Goal: Transaction & Acquisition: Purchase product/service

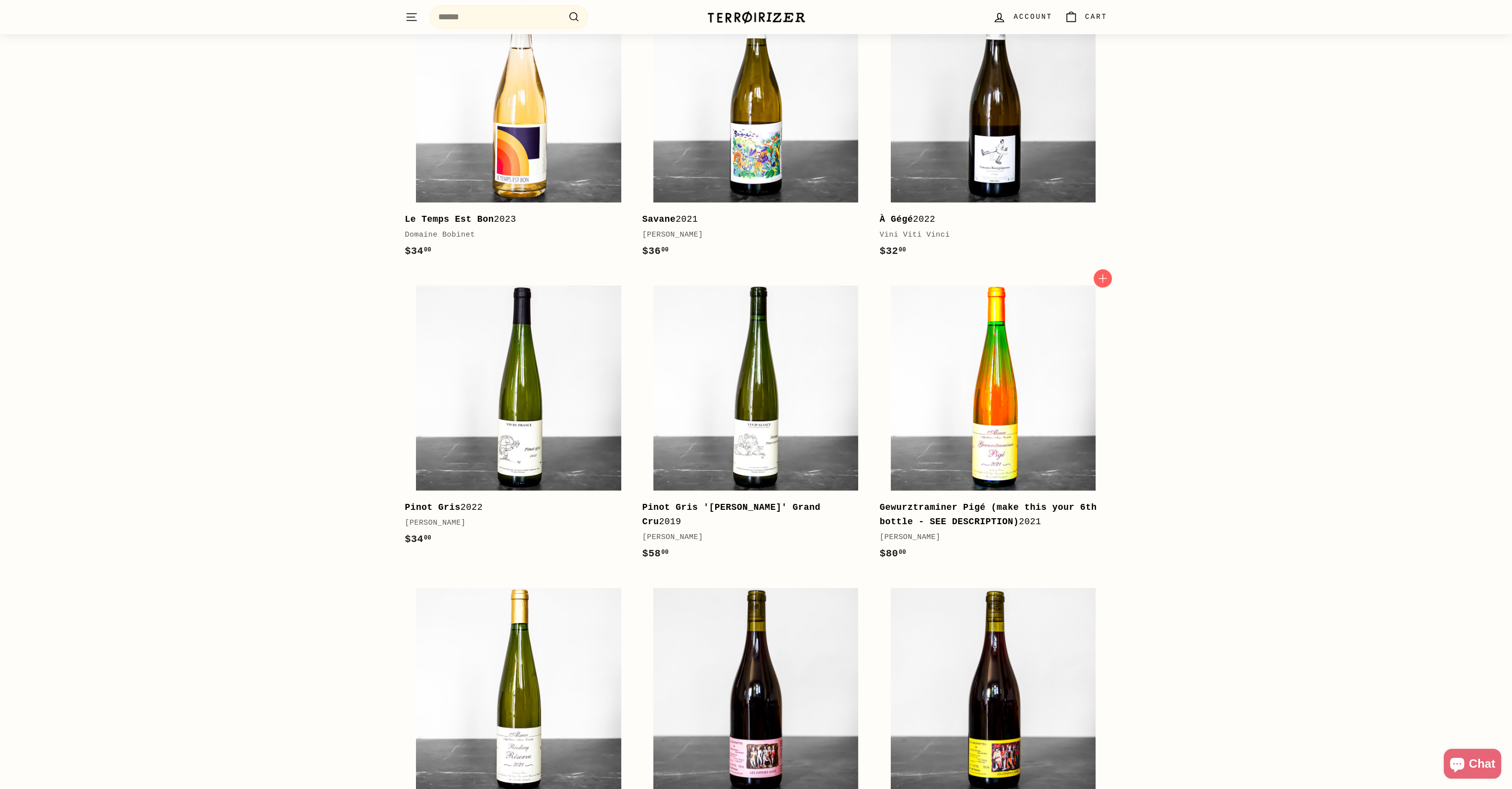
scroll to position [248, 0]
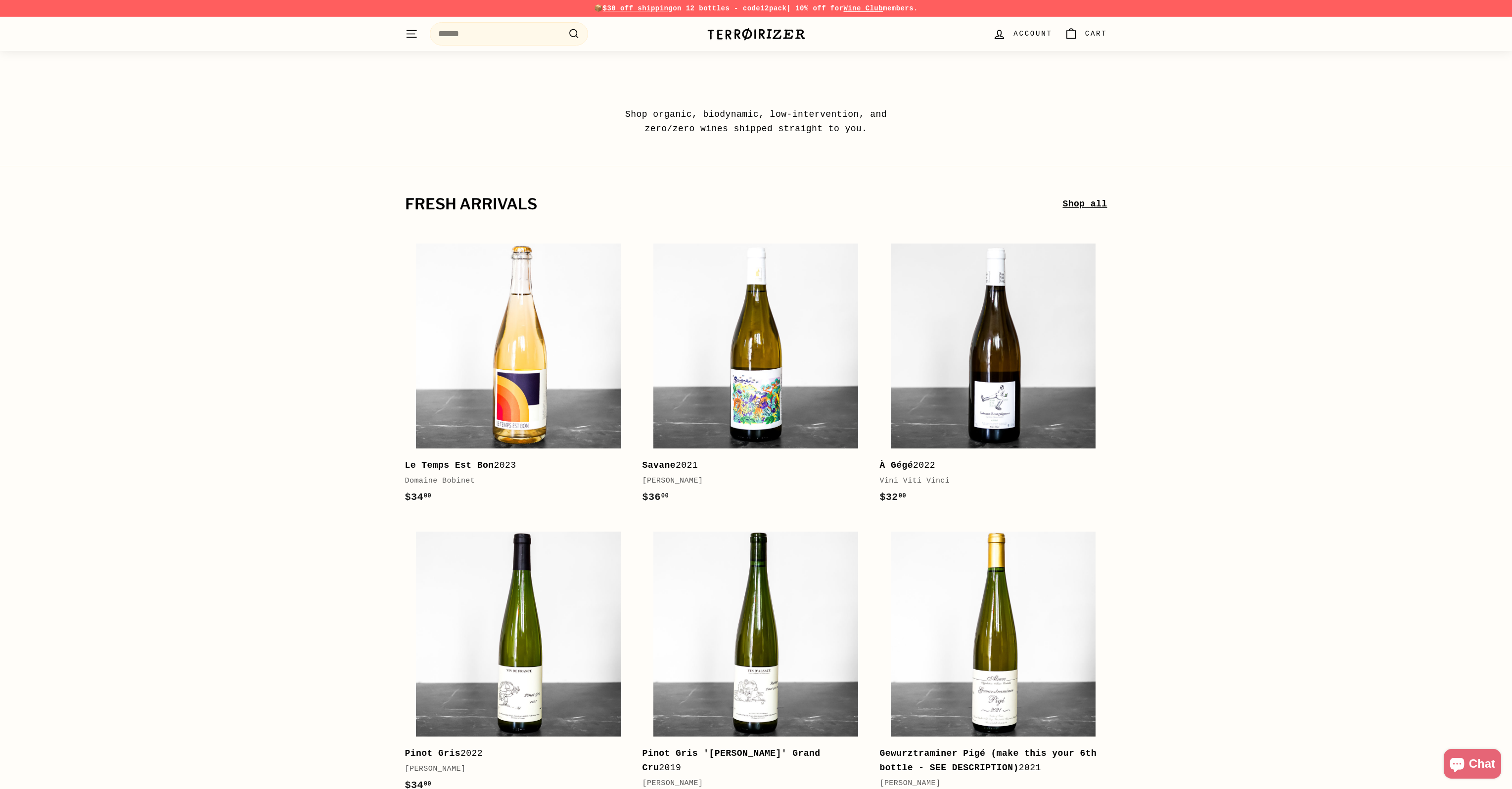
scroll to position [248, 0]
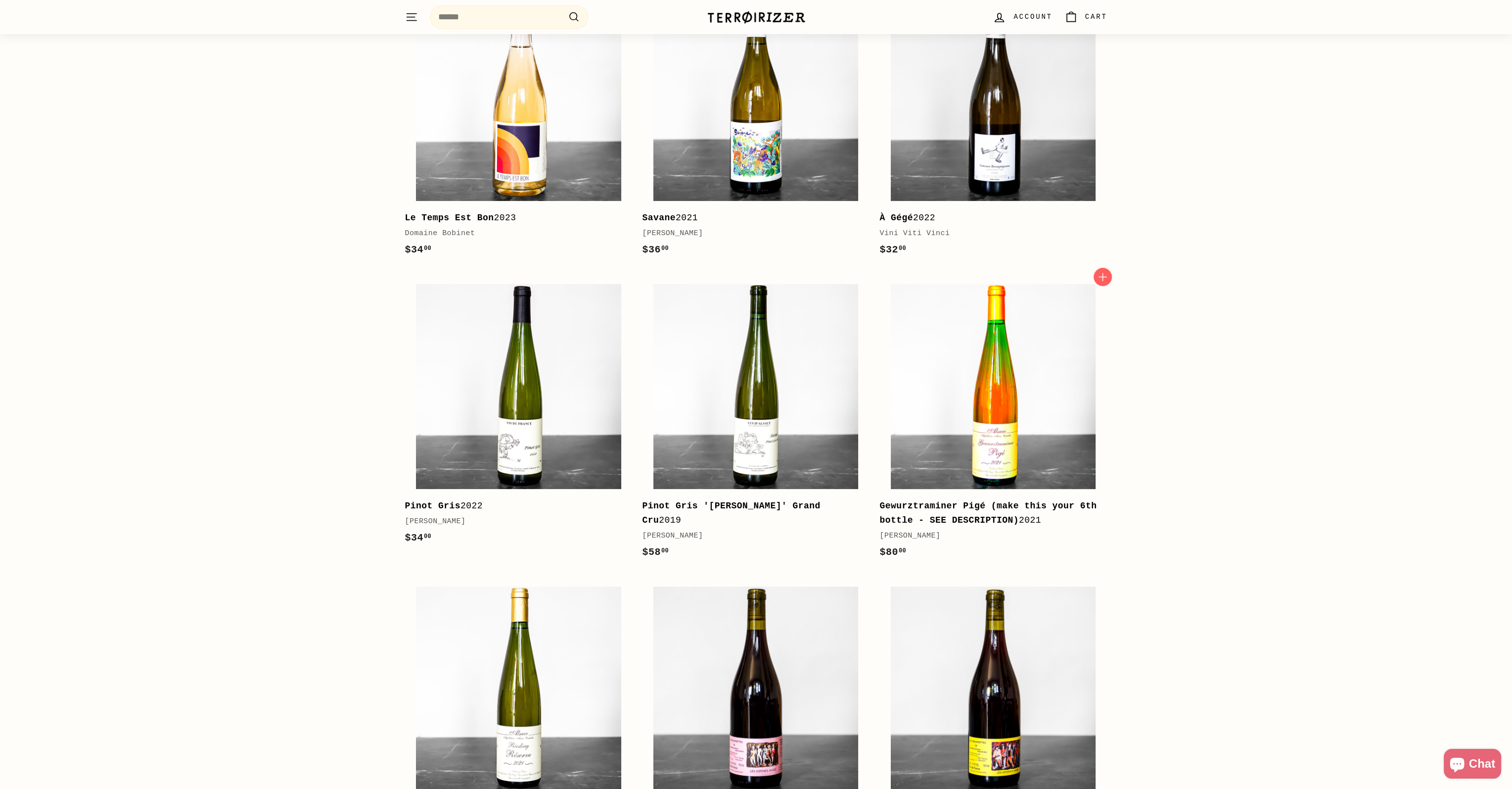
click at [1016, 409] on img at bounding box center [993, 386] width 205 height 205
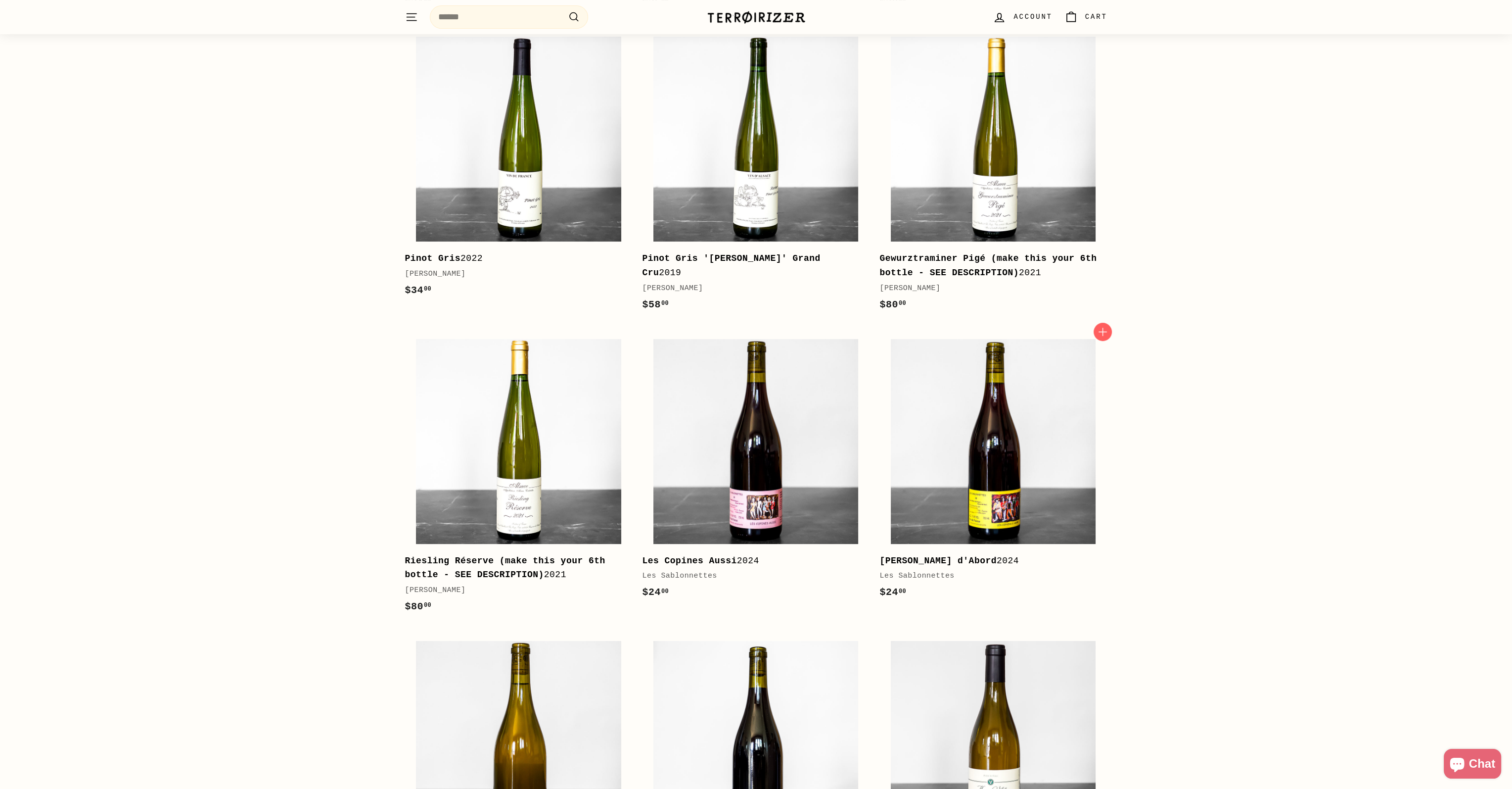
scroll to position [445, 0]
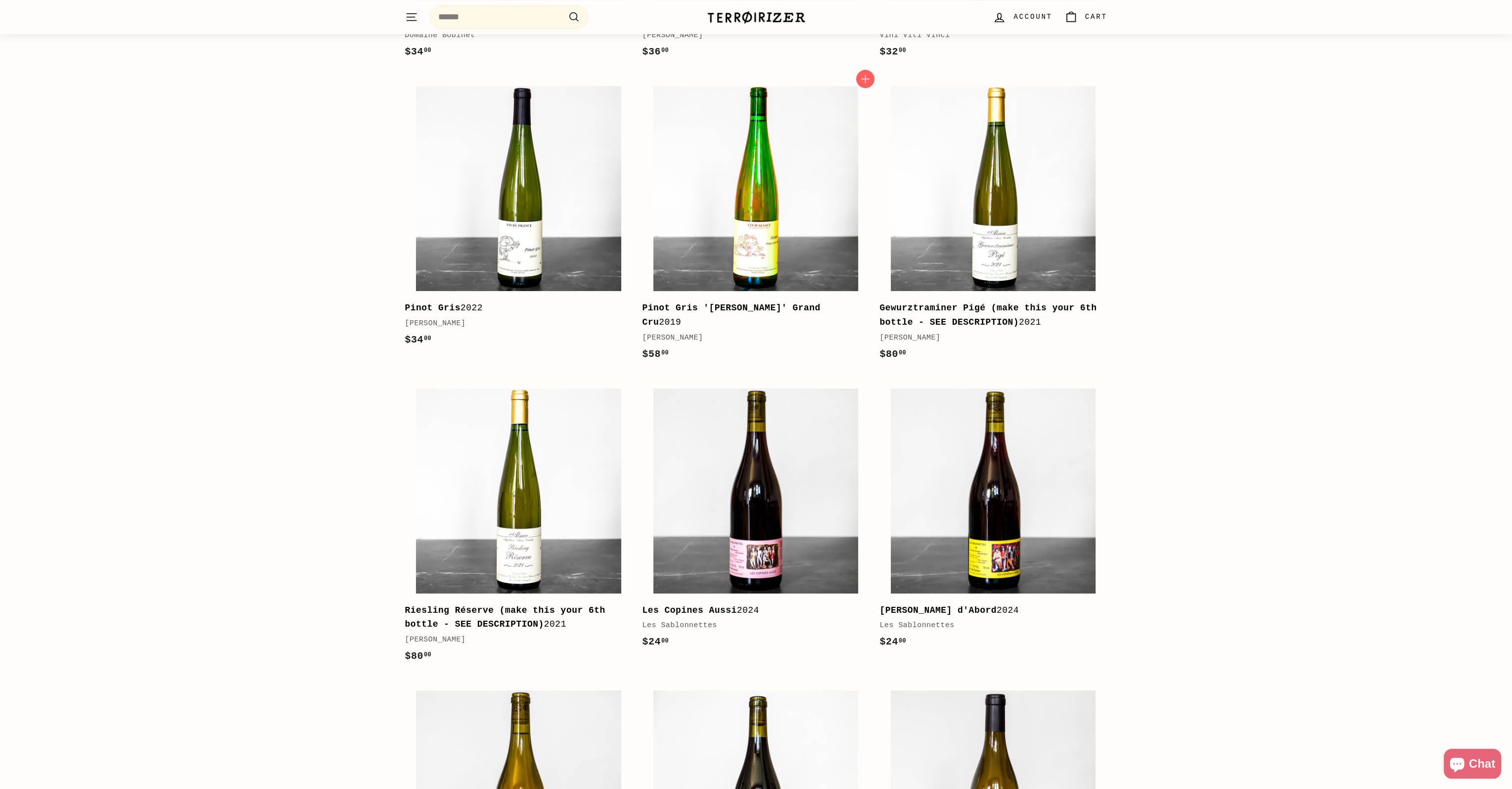
click at [797, 228] on img at bounding box center [756, 189] width 205 height 205
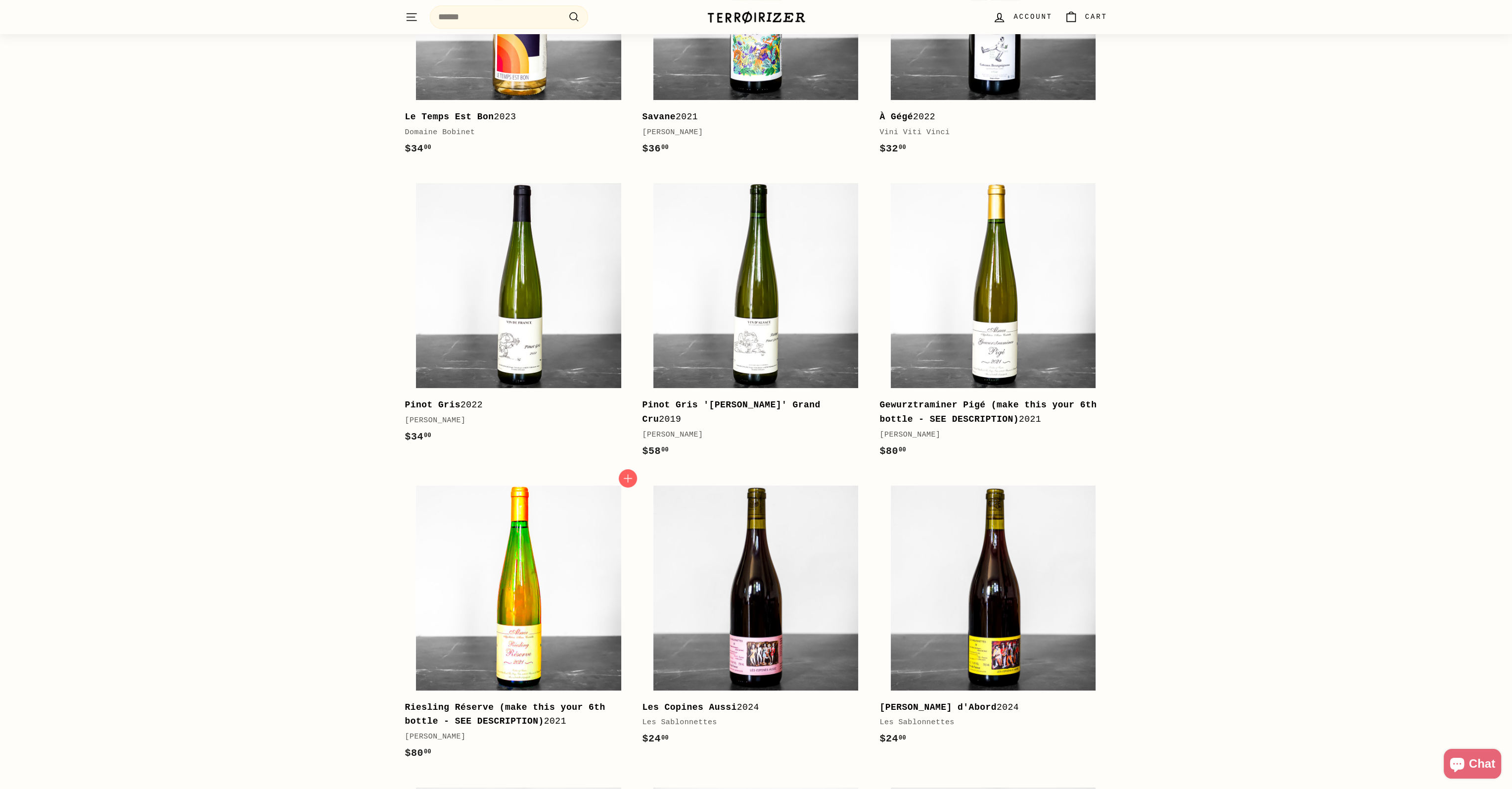
scroll to position [347, 0]
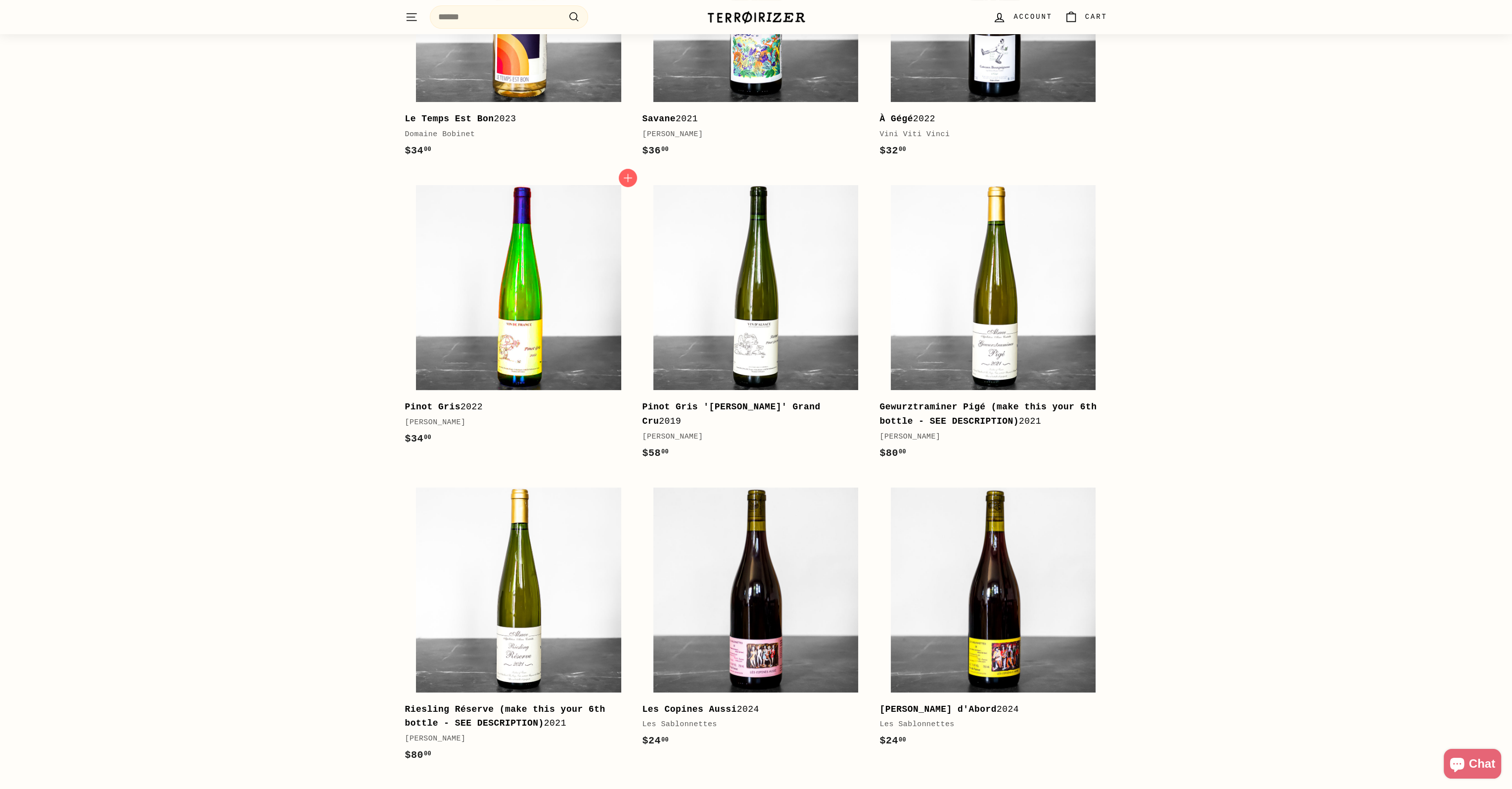
click at [518, 312] on img at bounding box center [519, 288] width 205 height 205
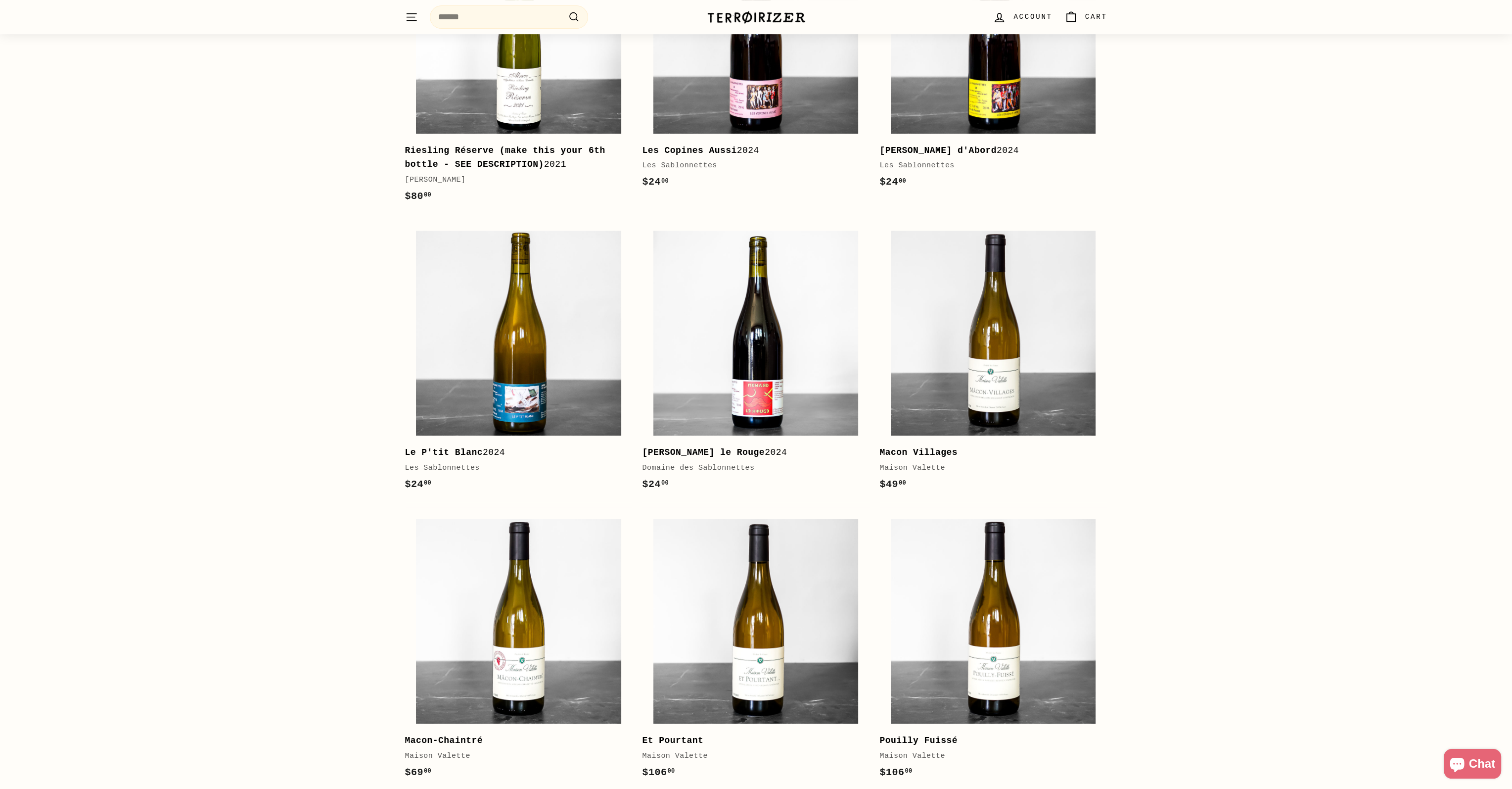
scroll to position [1088, 0]
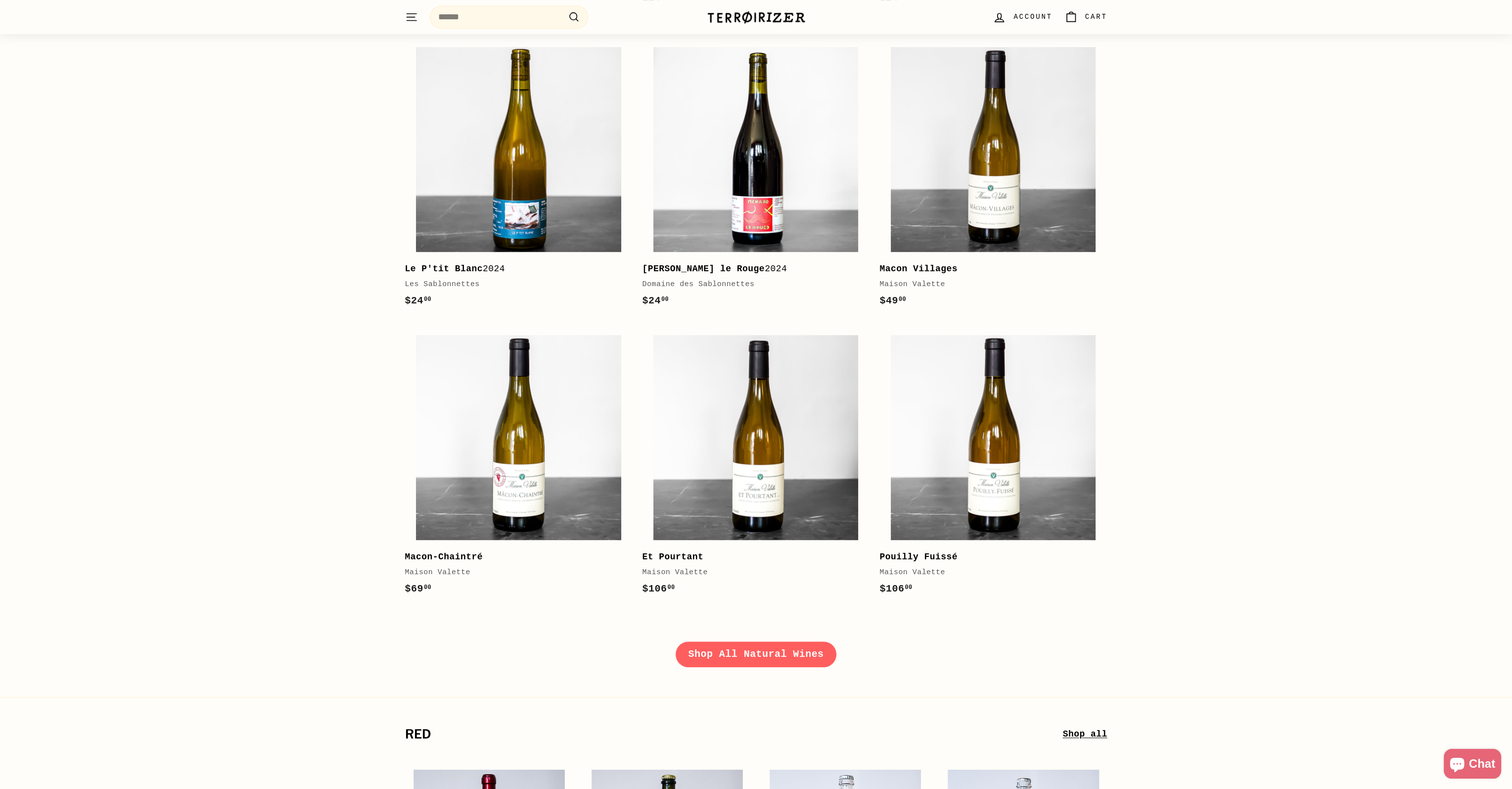
click at [783, 660] on link "Shop All Natural Wines" at bounding box center [757, 654] width 161 height 26
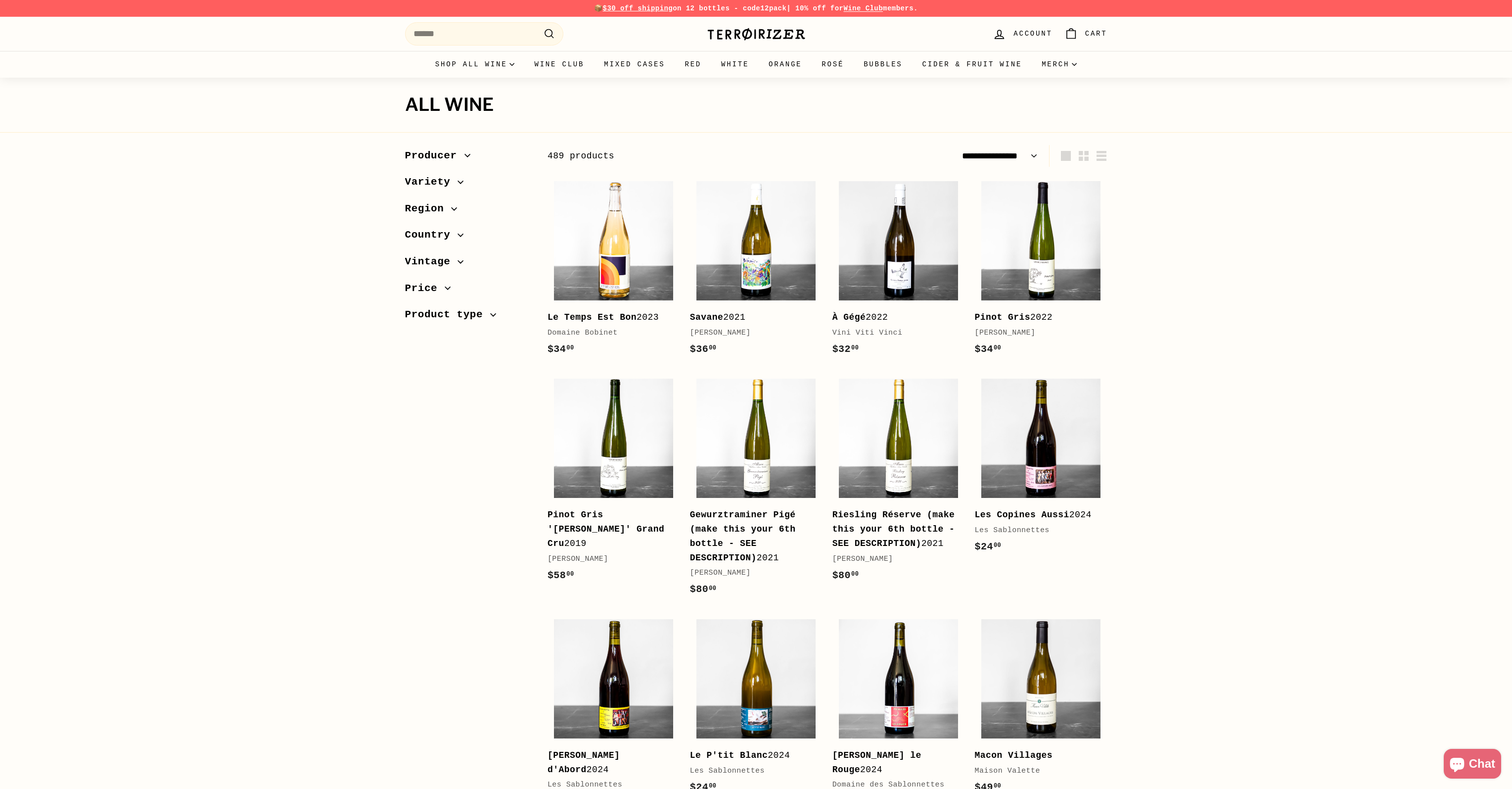
select select "**********"
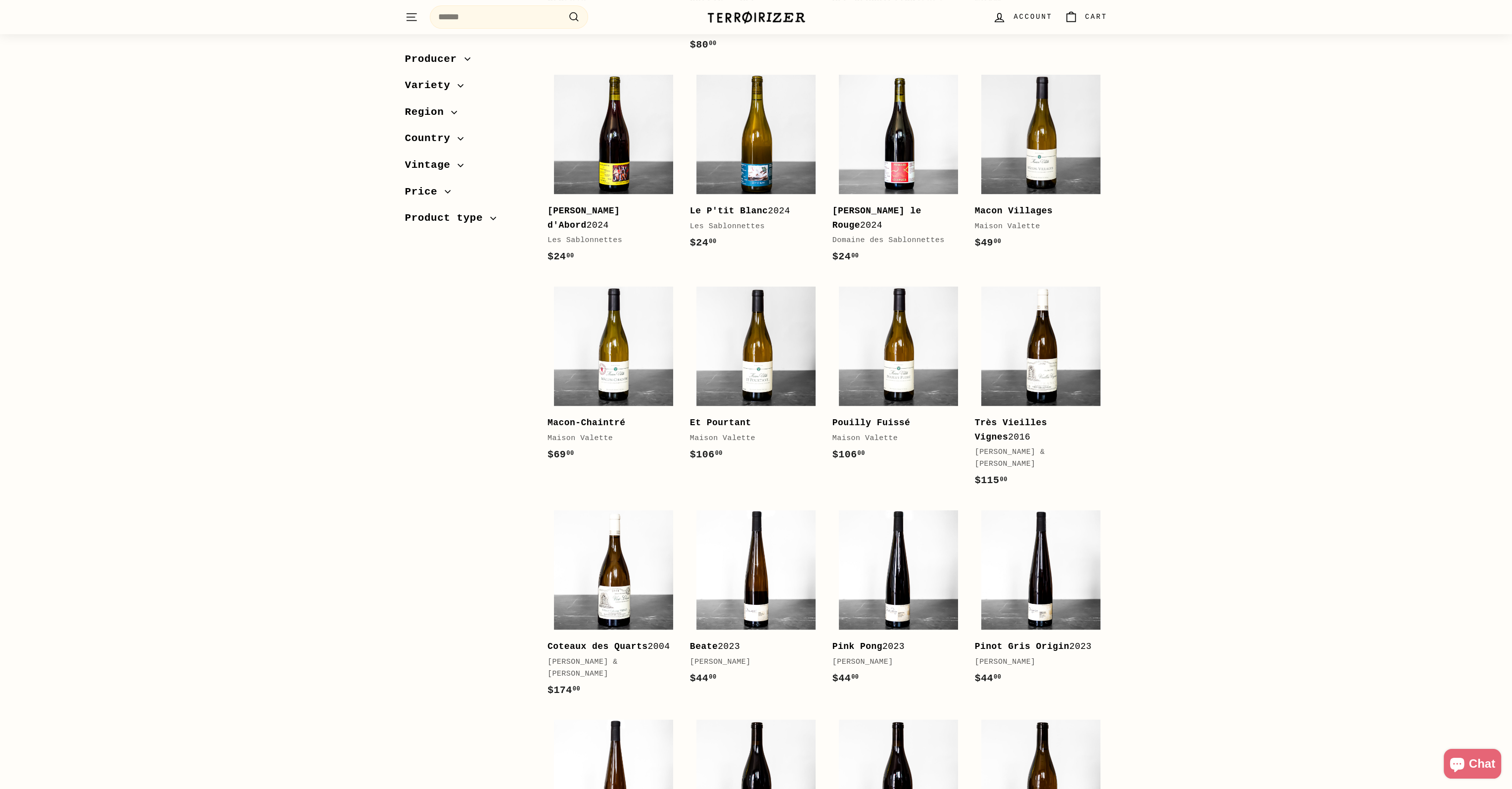
scroll to position [297, 0]
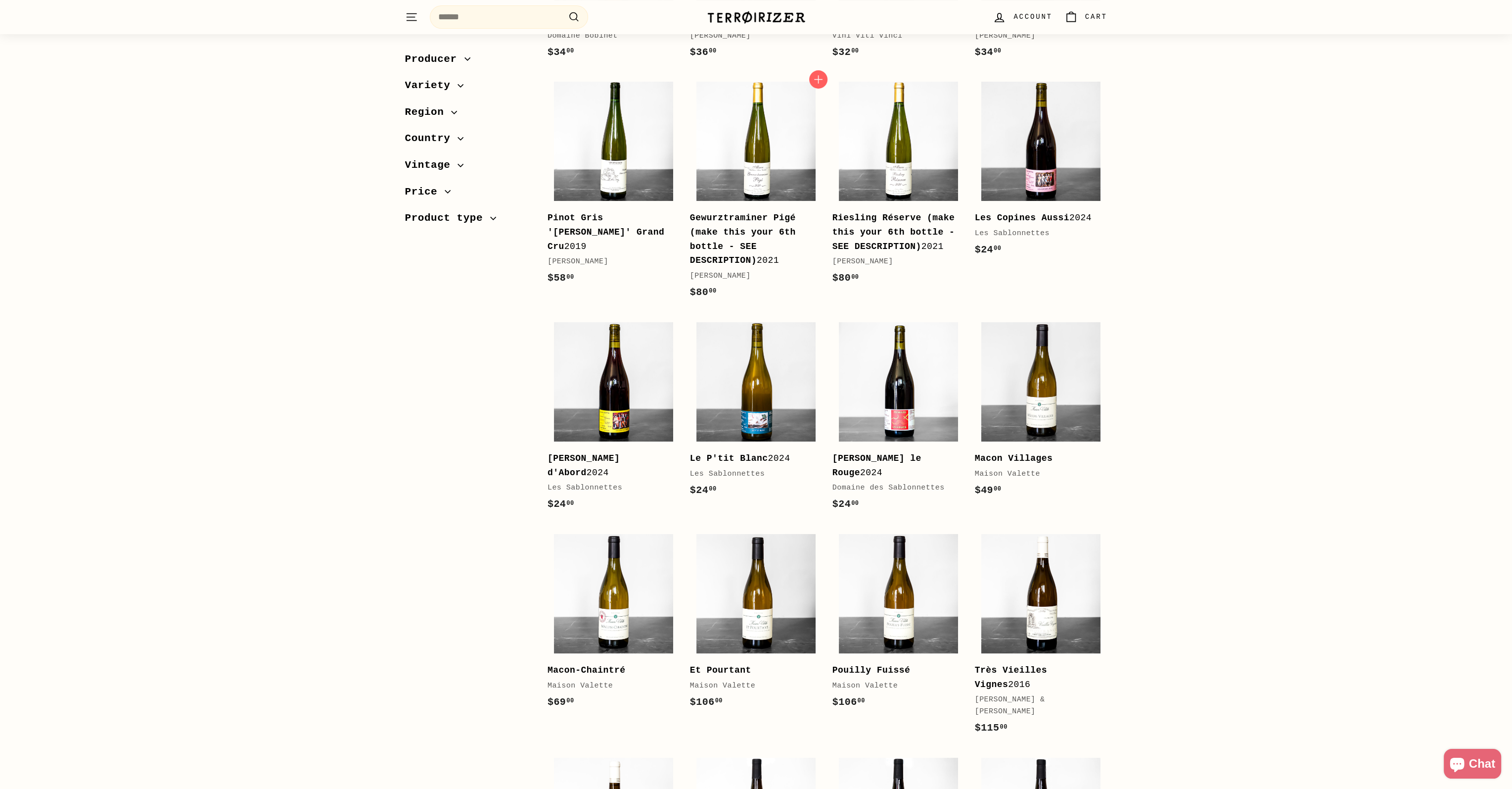
click at [715, 243] on b "Gewurztraminer Pigé (make this your 6th bottle - SEE DESCRIPTION)" at bounding box center [743, 239] width 106 height 53
click at [885, 236] on b "Riesling Réserve (make this your 6th bottle - SEE DESCRIPTION)" at bounding box center [893, 232] width 122 height 38
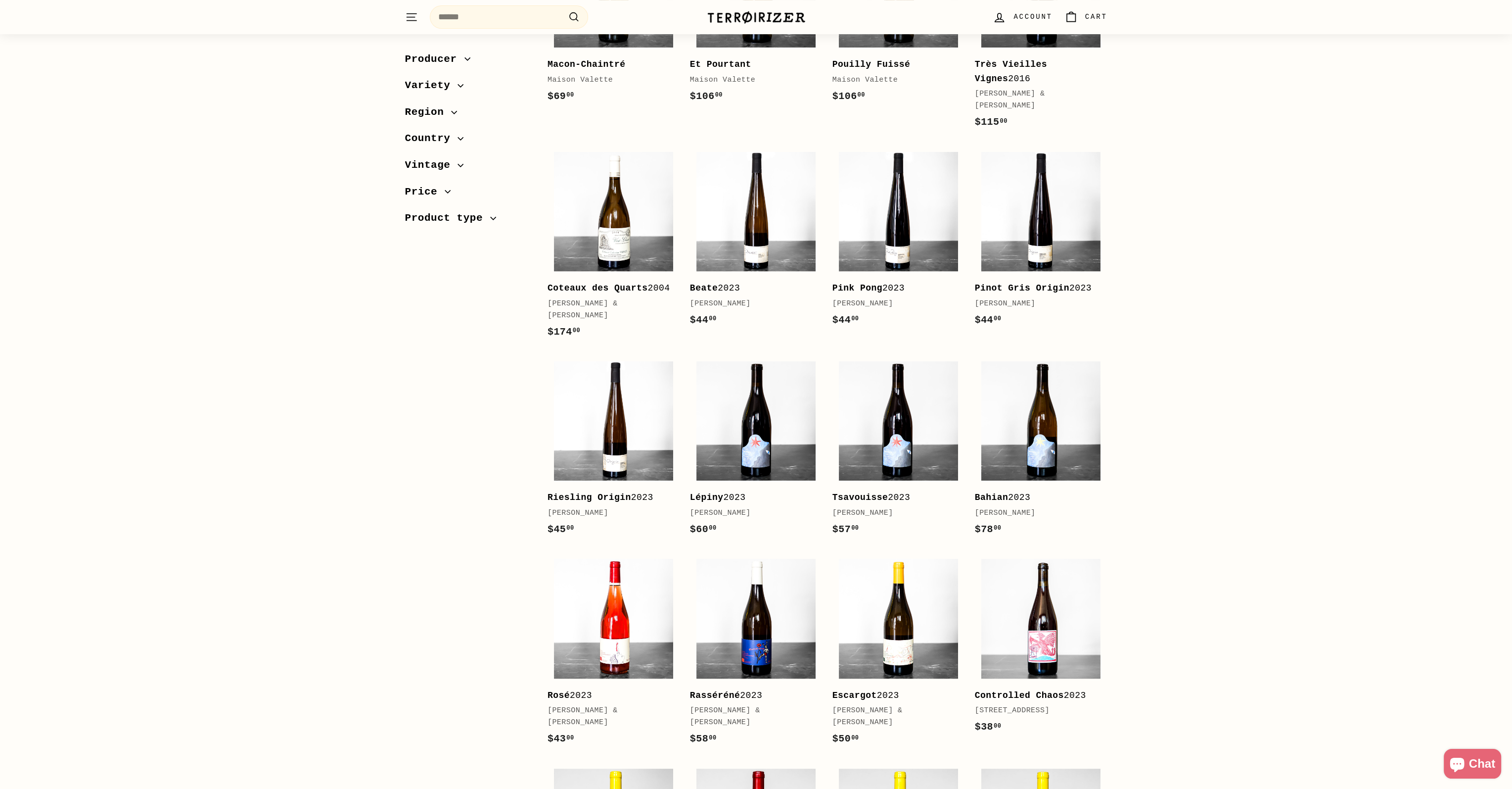
scroll to position [1138, 0]
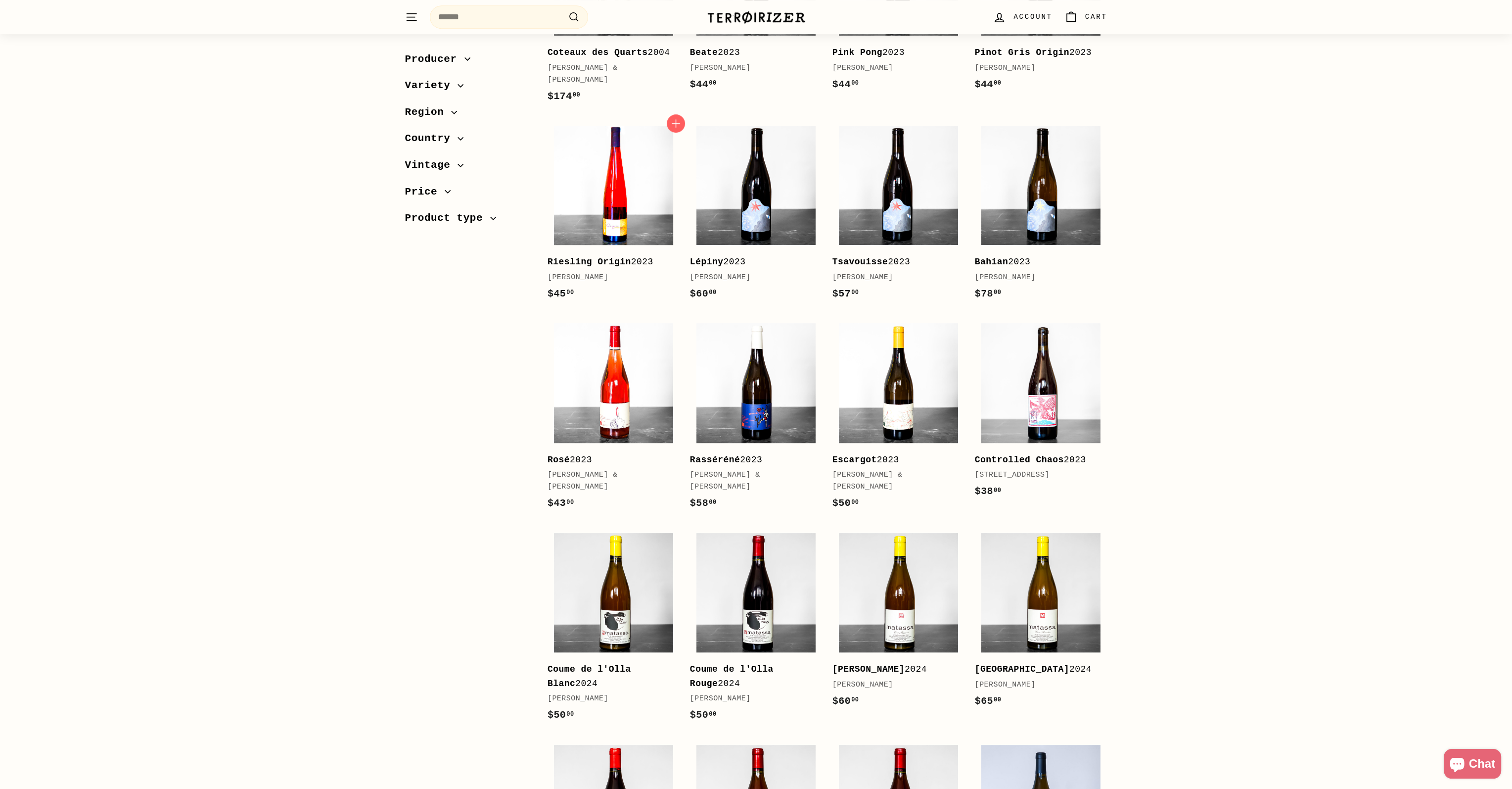
click at [597, 185] on img at bounding box center [614, 185] width 119 height 119
click at [1335, 382] on div "Sort Featured Best selling Alphabetically, A-Z Alphabetically, Z-A Price, low t…" at bounding box center [756, 146] width 1512 height 2279
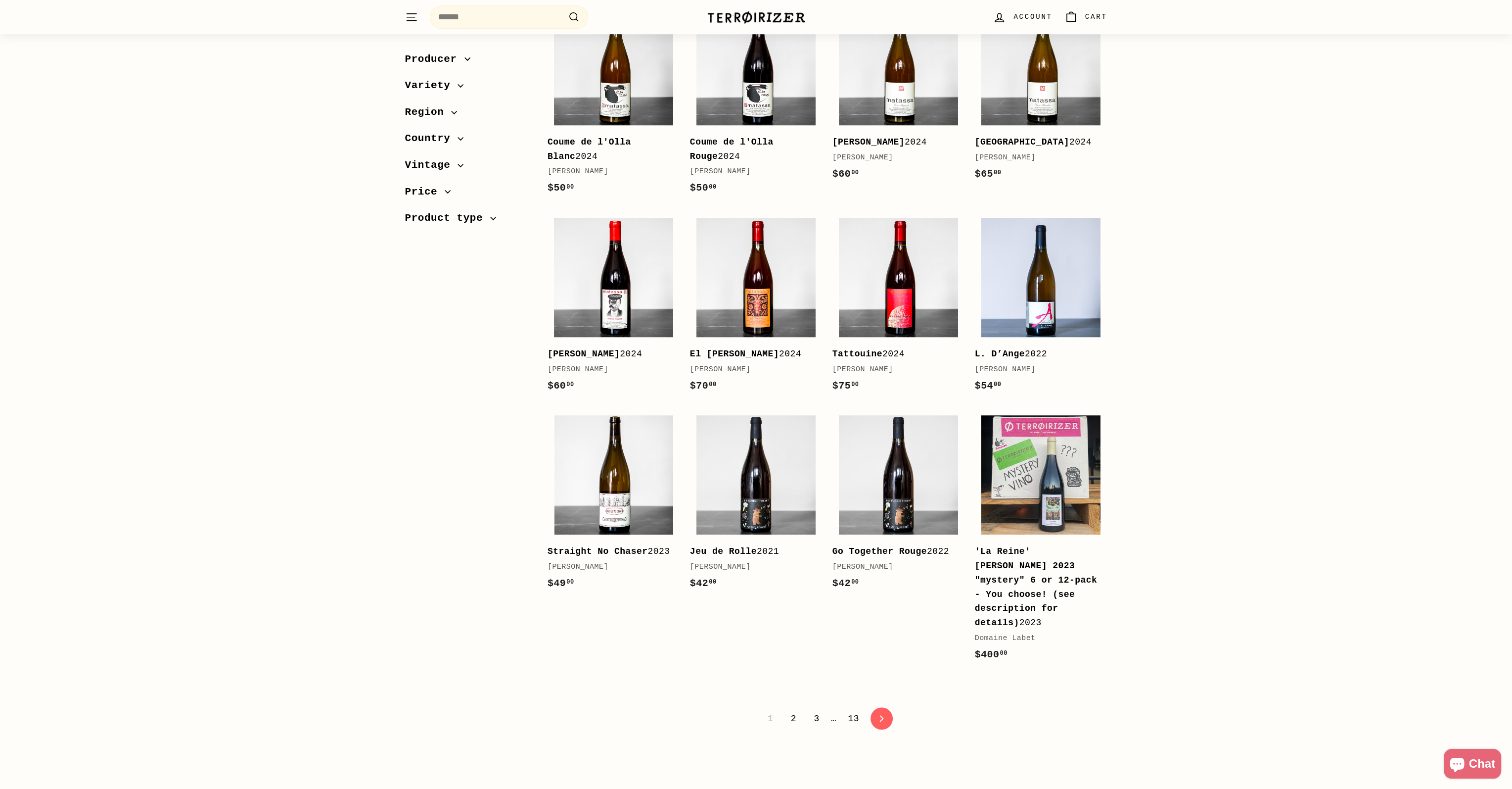
scroll to position [1683, 0]
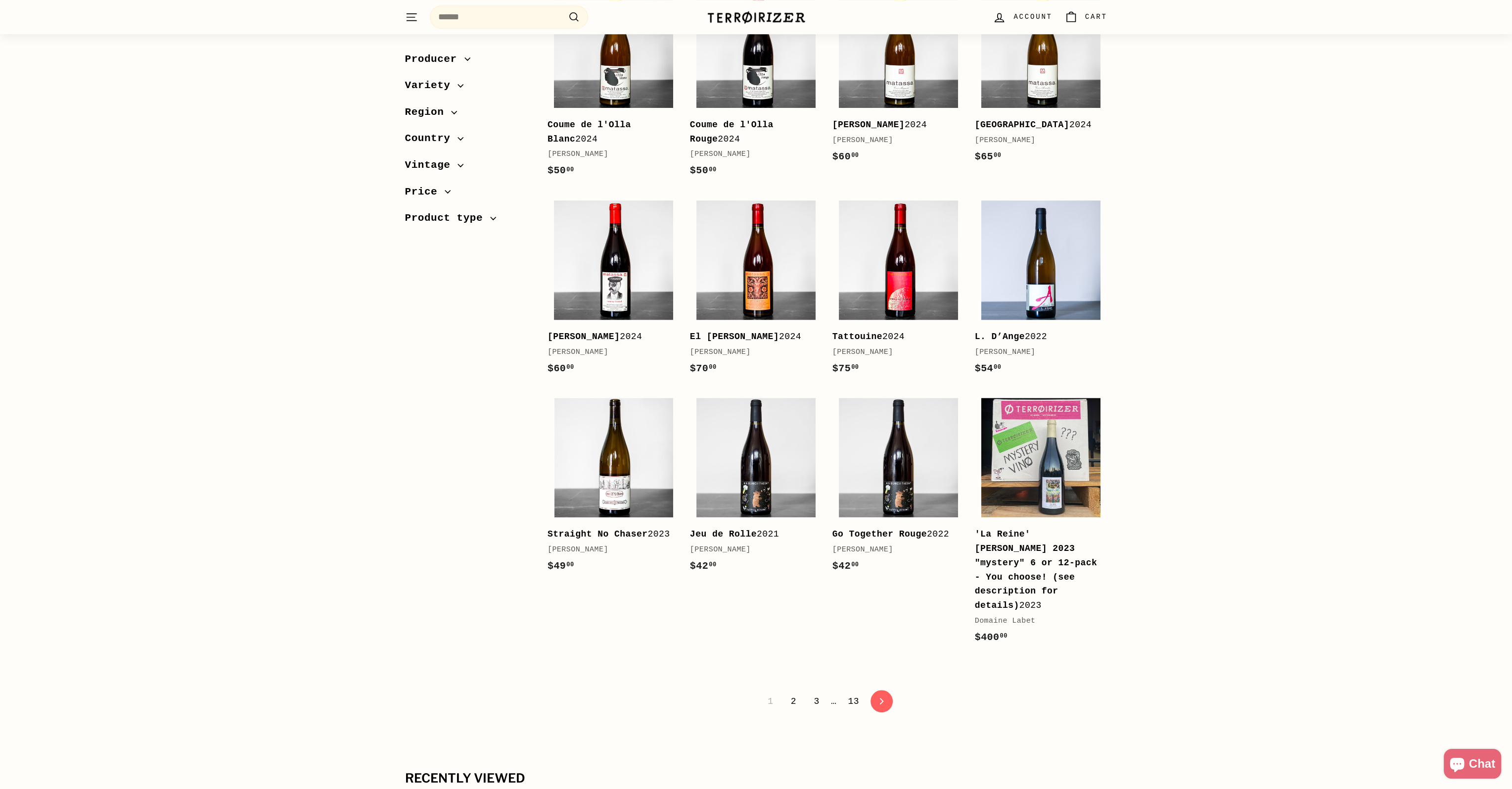
click at [794, 693] on link "2" at bounding box center [793, 701] width 17 height 17
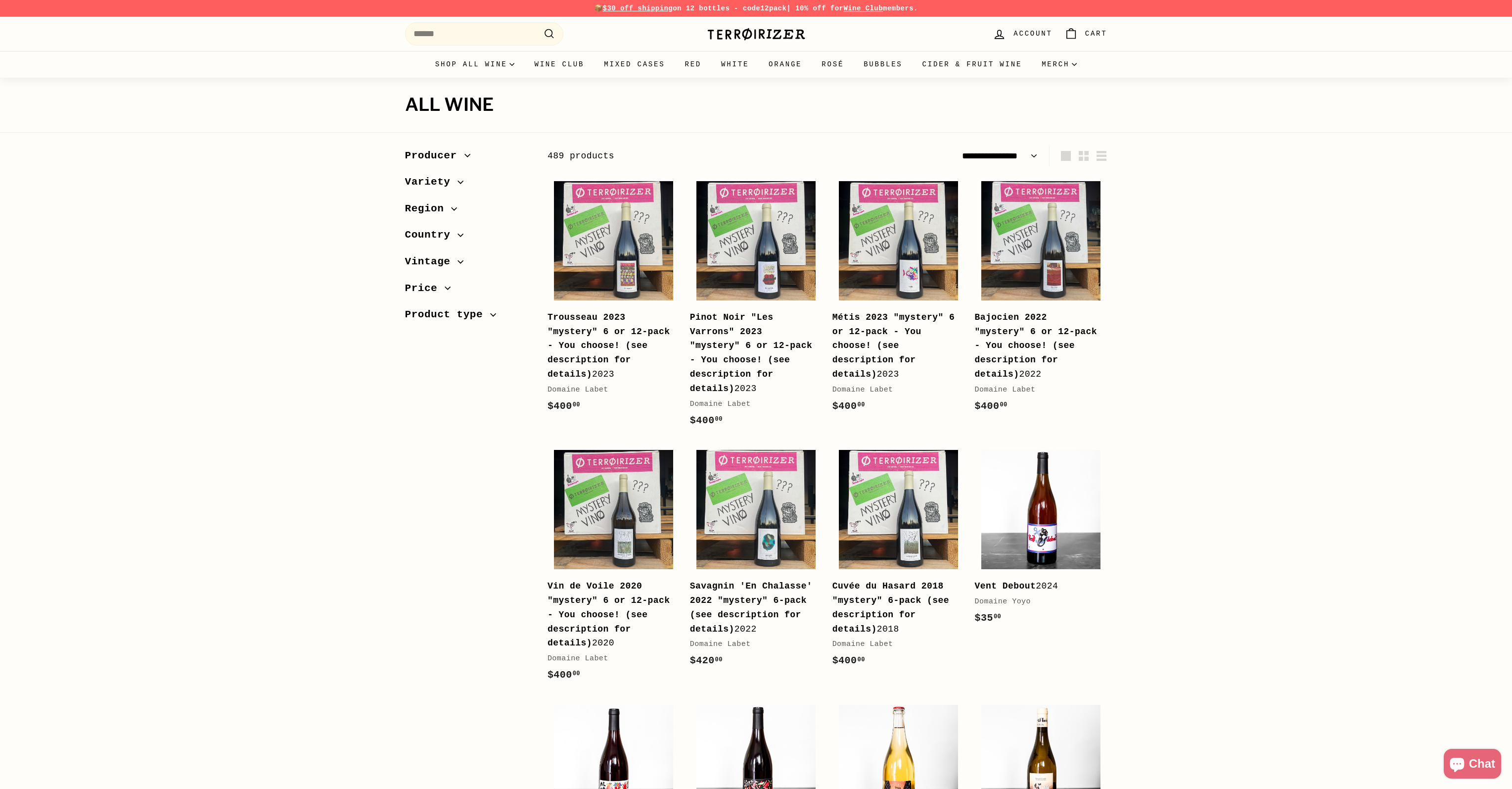
select select "**********"
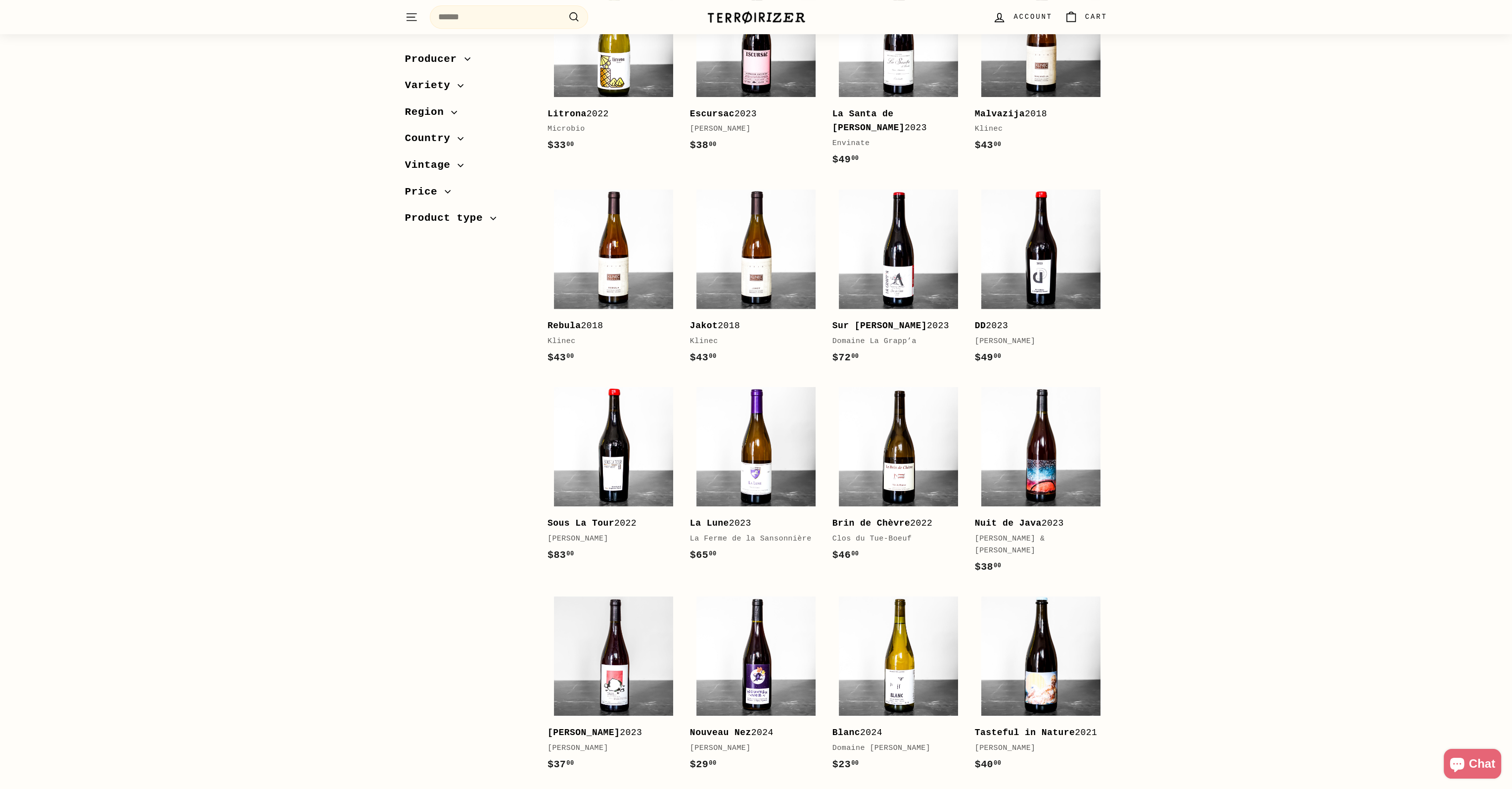
scroll to position [940, 0]
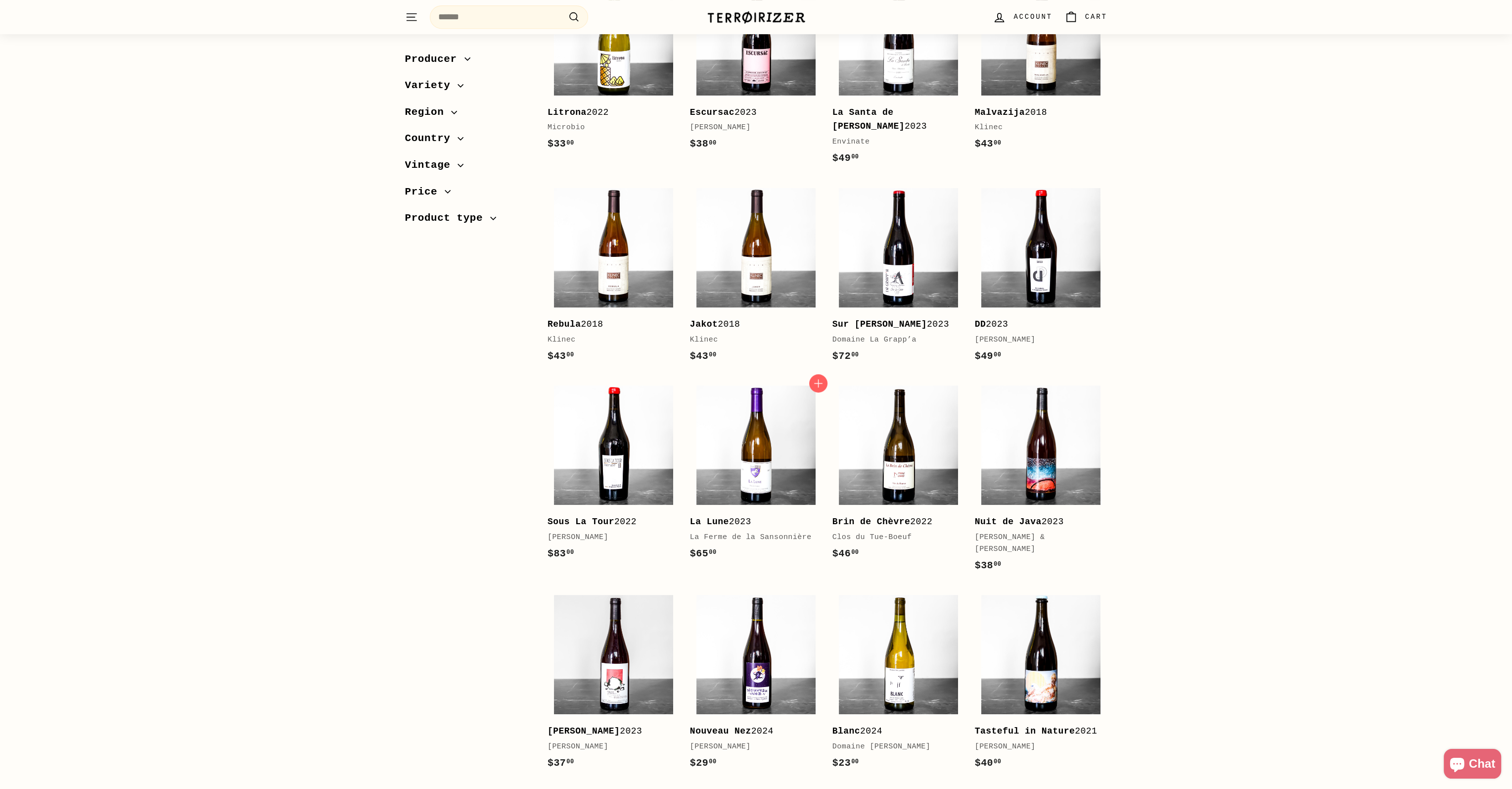
click at [738, 531] on div "La Ferme de la Sansonnière" at bounding box center [751, 537] width 122 height 12
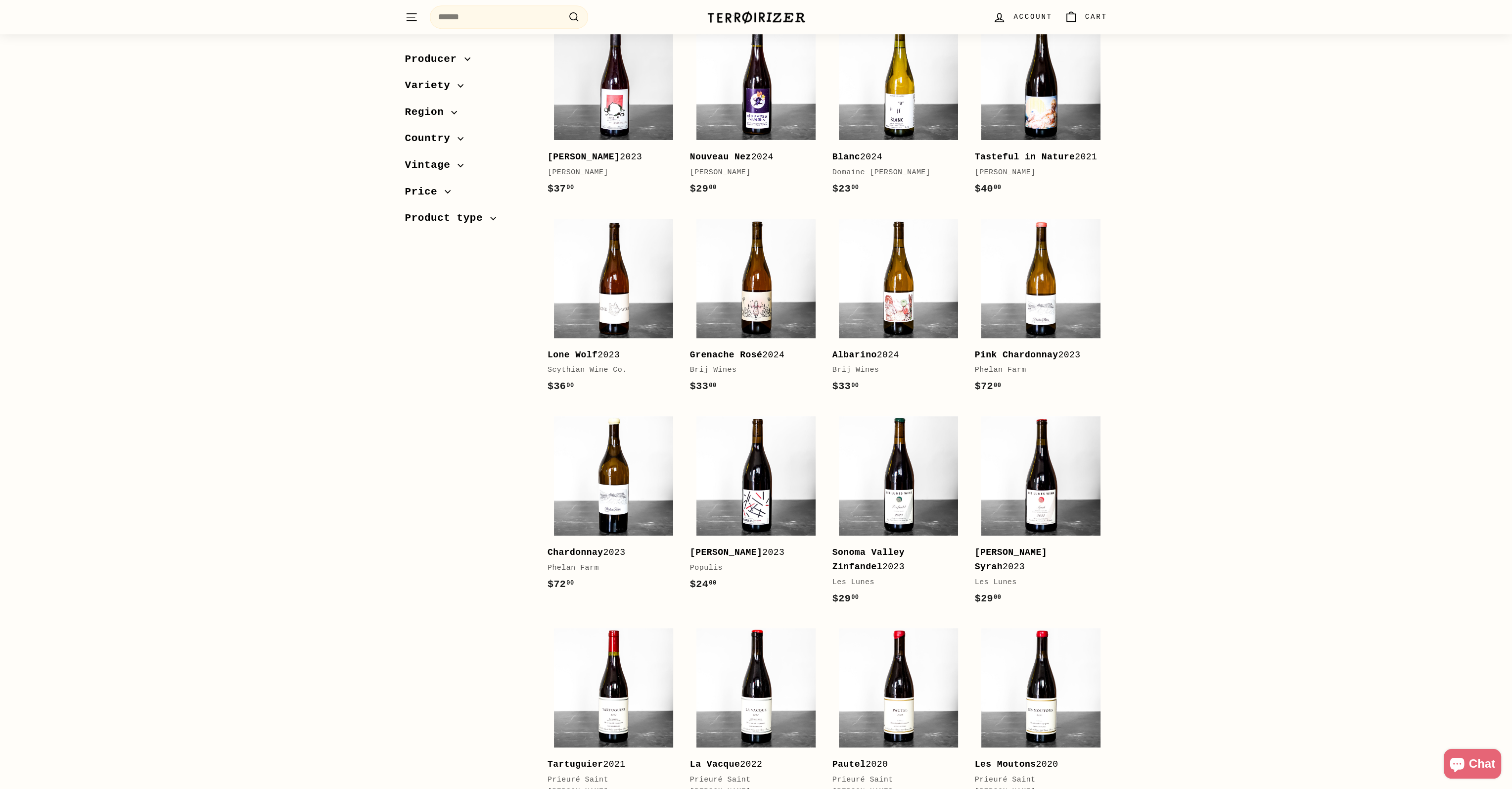
scroll to position [1583, 0]
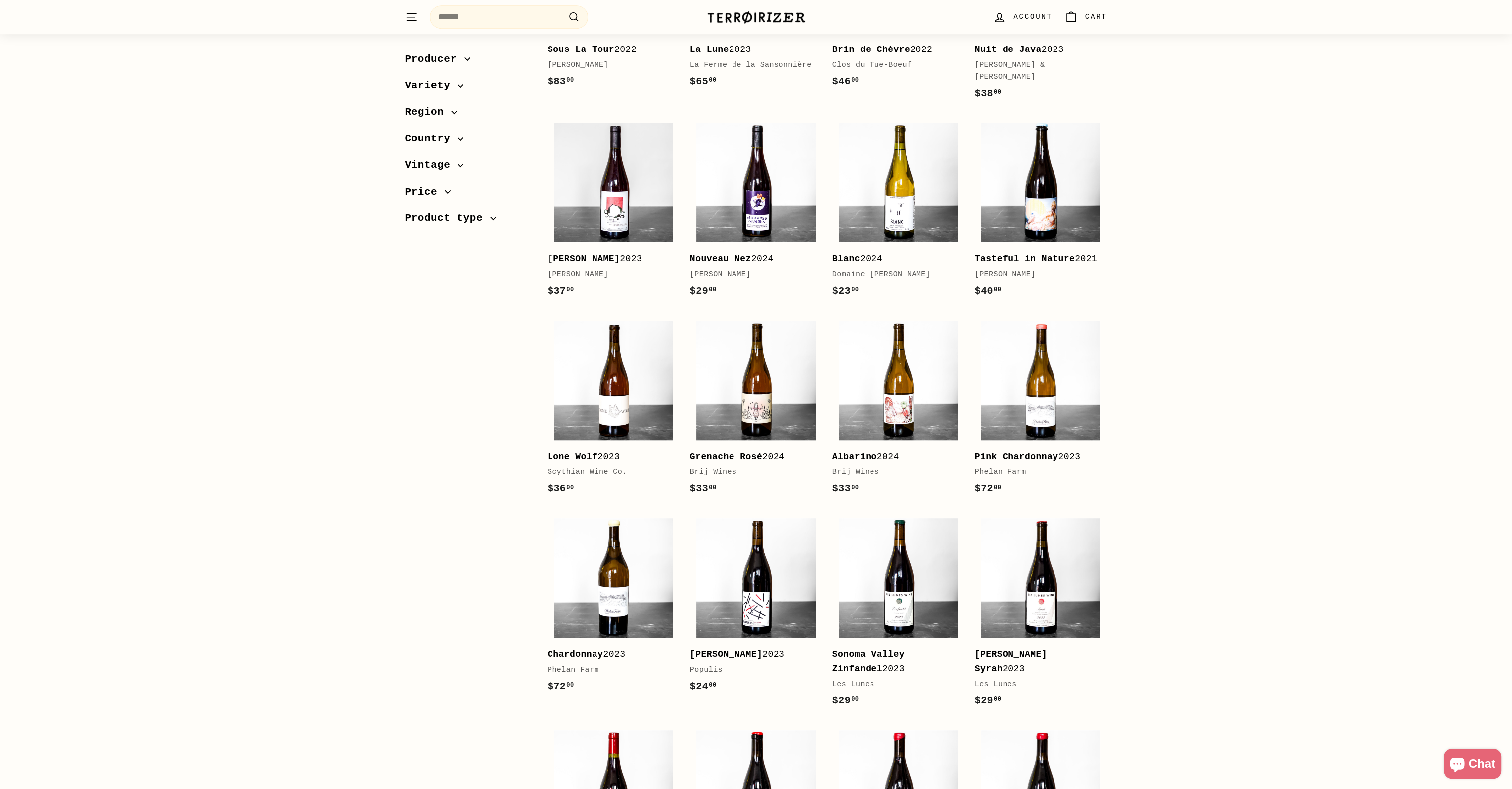
scroll to position [1336, 0]
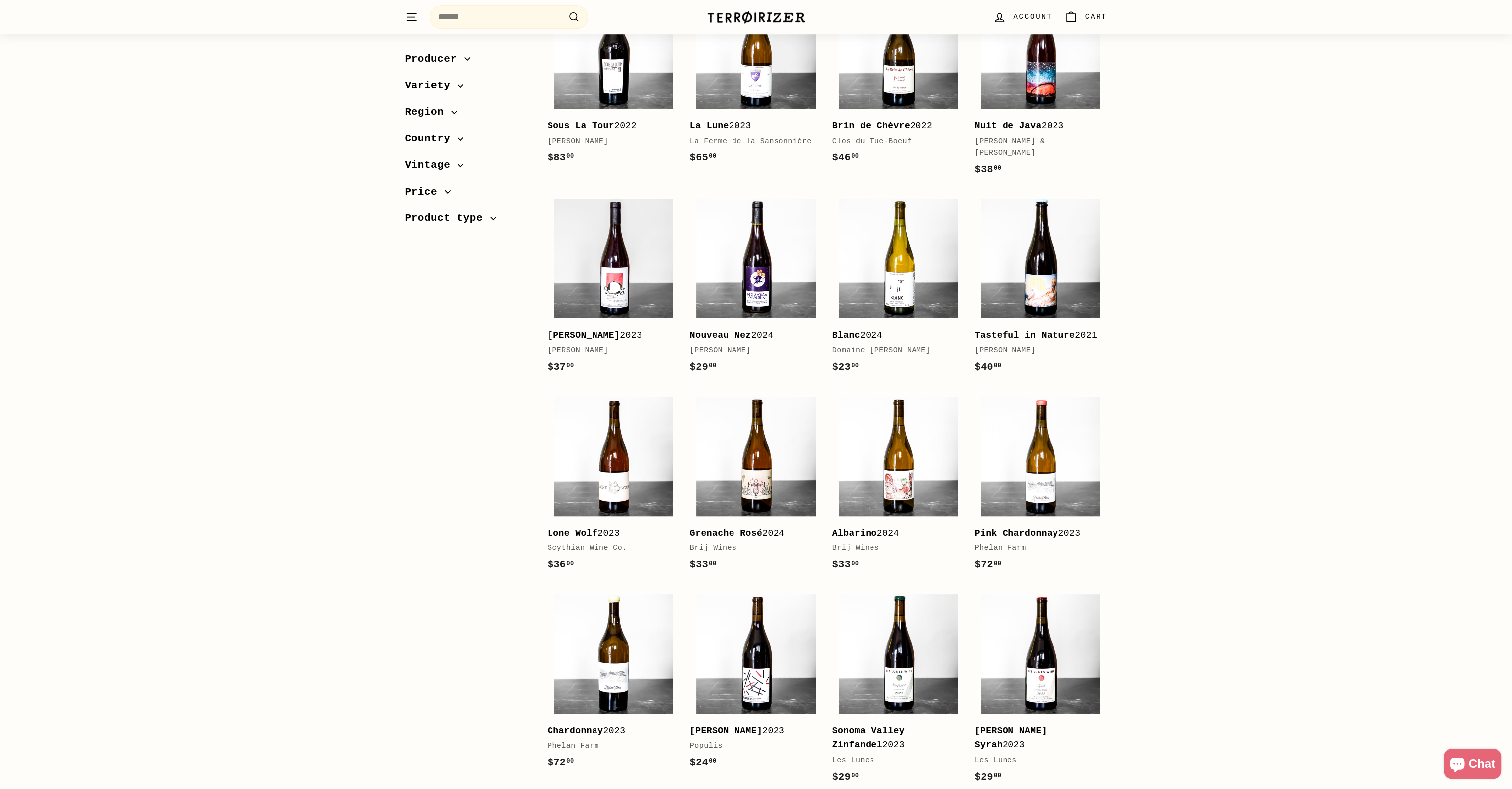
click at [731, 18] on img at bounding box center [756, 17] width 99 height 14
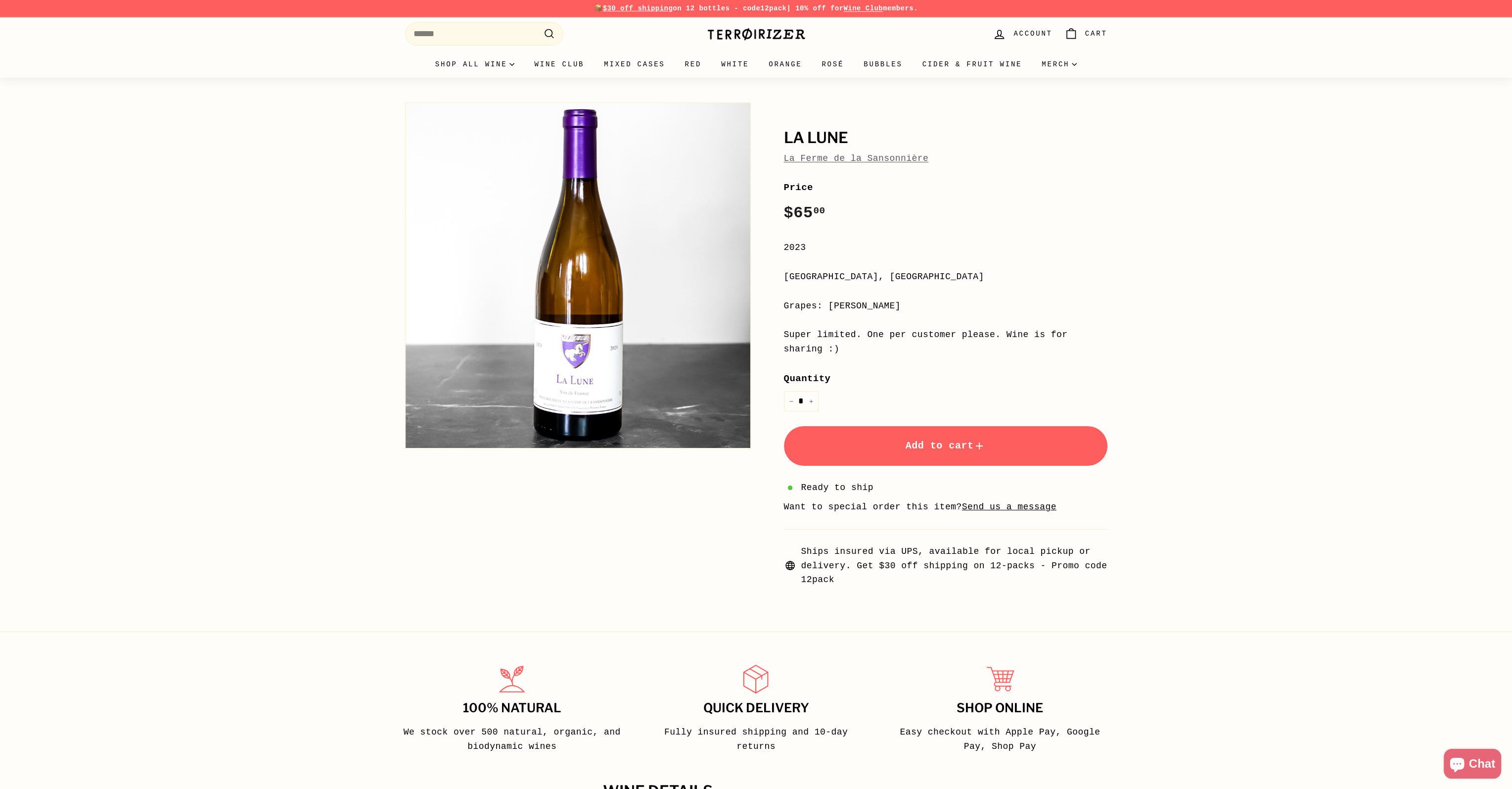
click at [611, 339] on button "Zoom" at bounding box center [578, 276] width 345 height 345
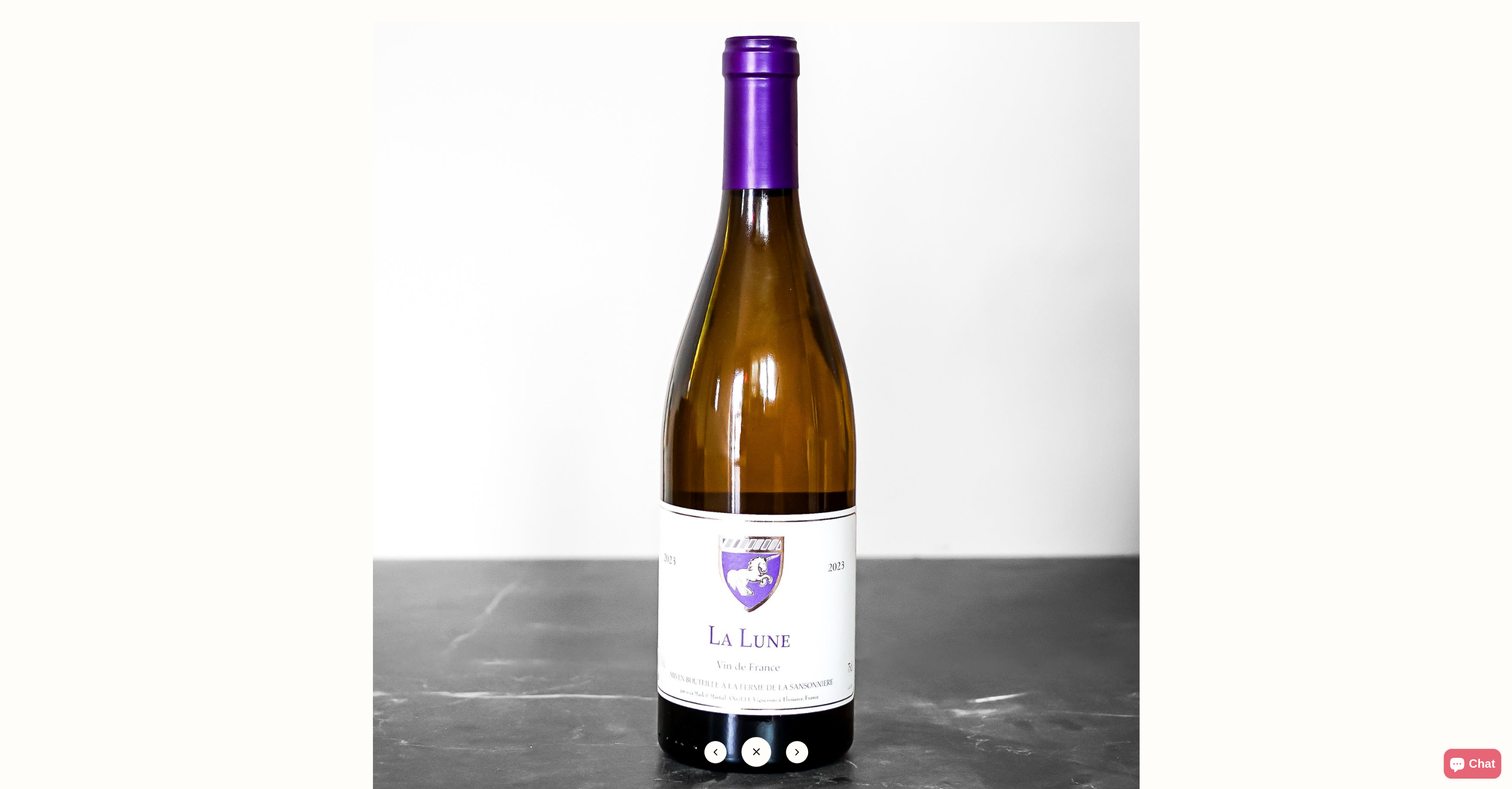
click at [1394, 449] on div at bounding box center [1129, 416] width 1512 height 789
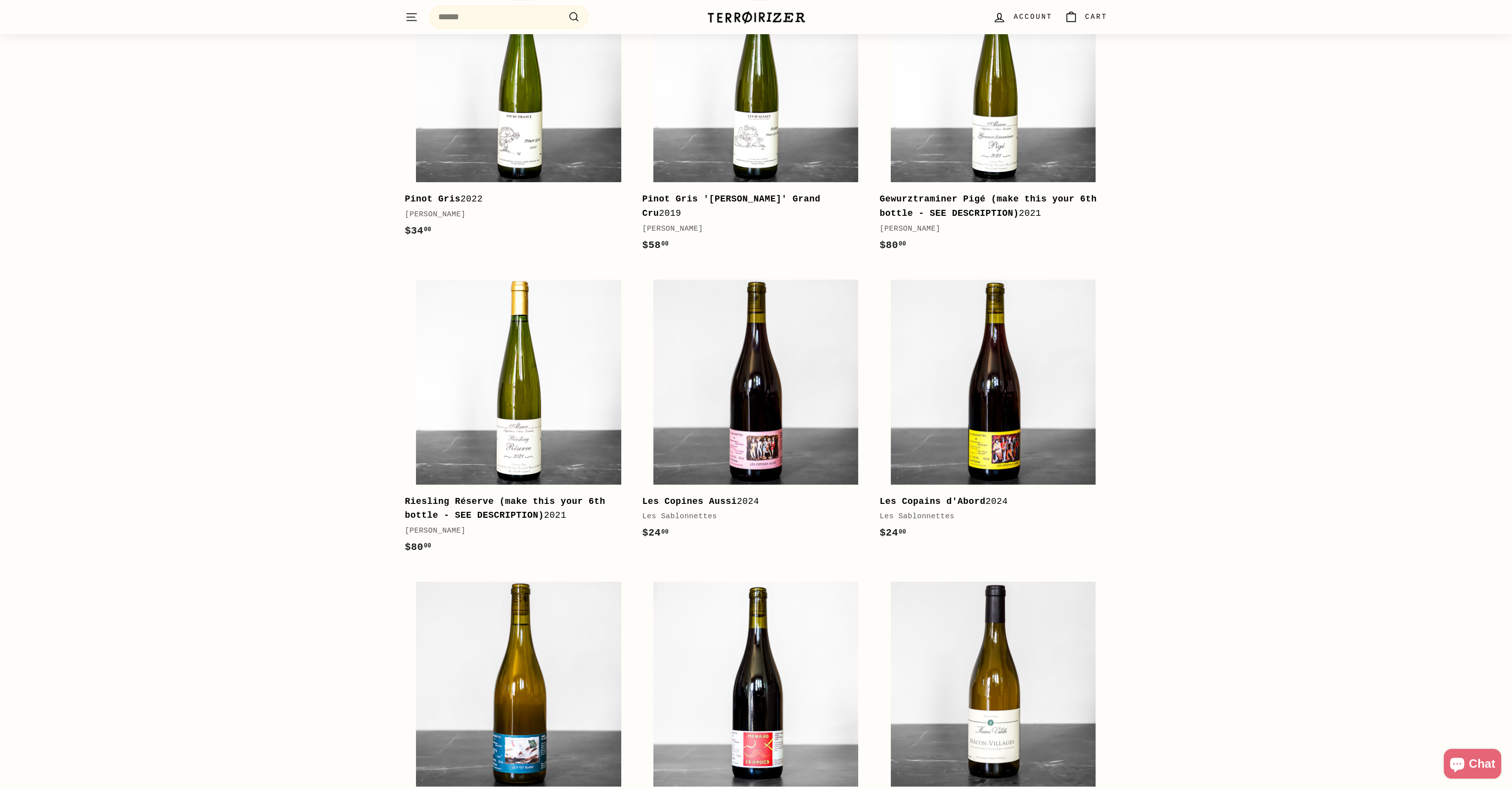
scroll to position [643, 0]
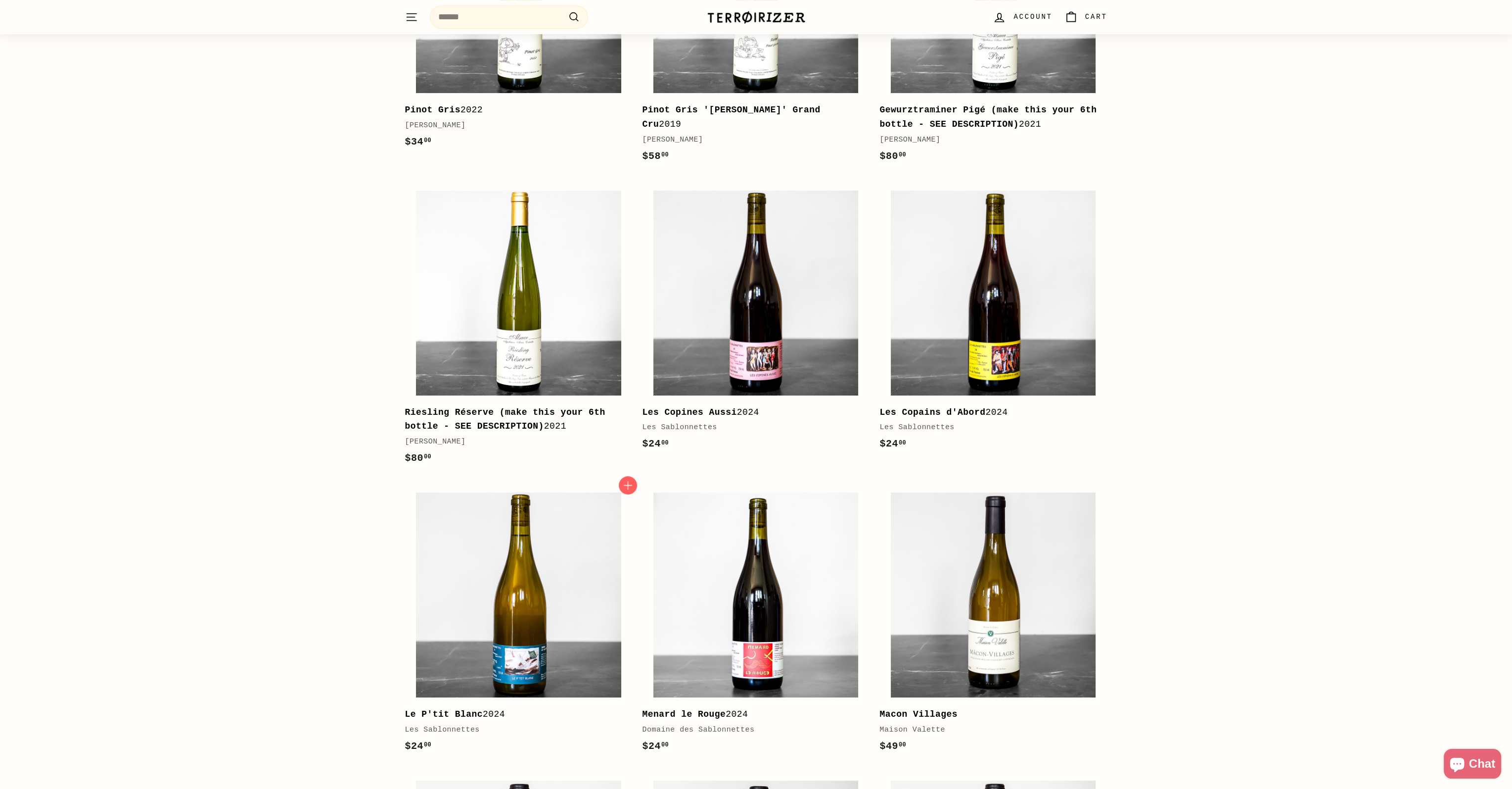
click at [443, 732] on div "Les Sablonnettes" at bounding box center [514, 730] width 217 height 12
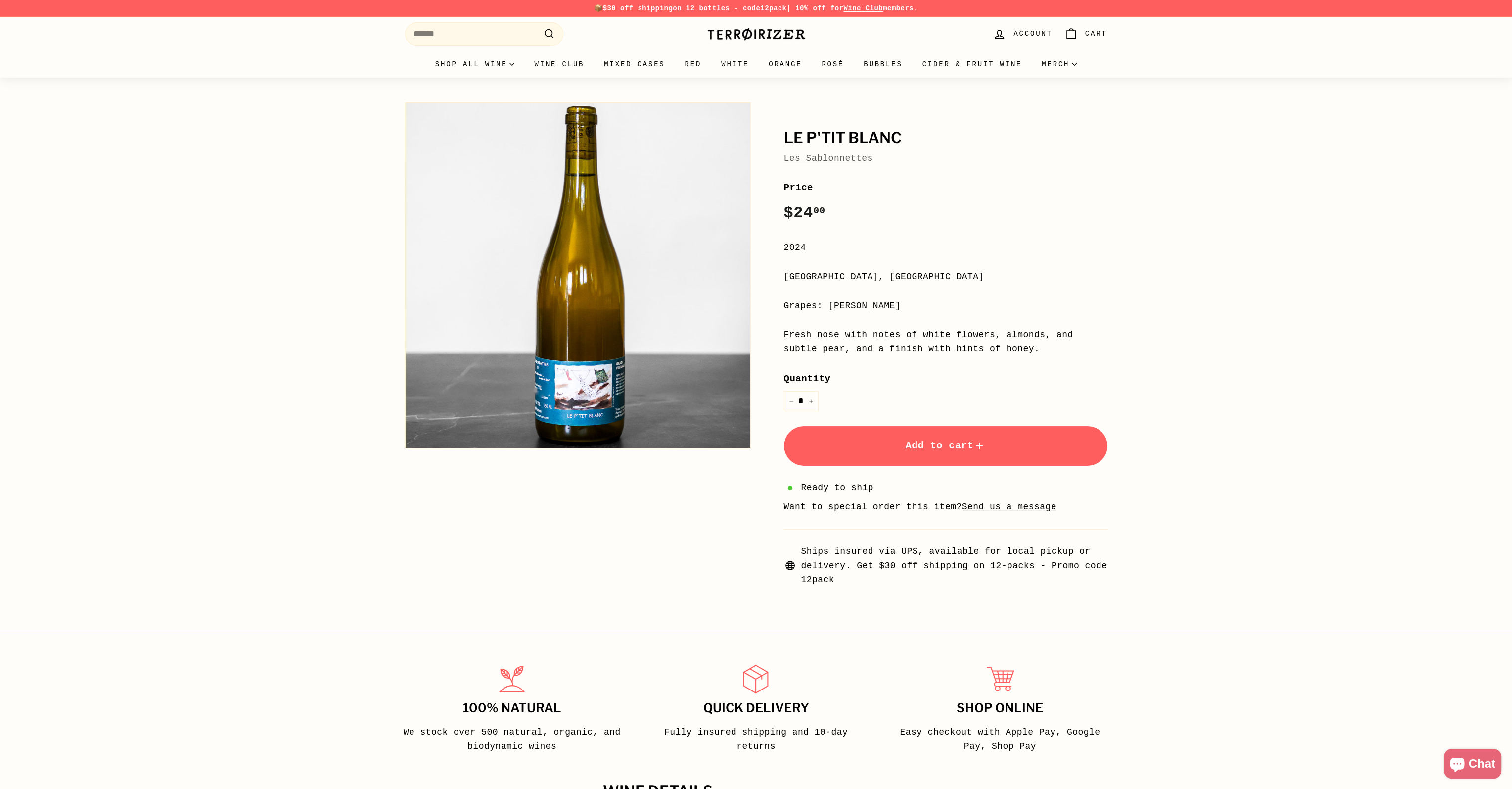
click at [833, 159] on link "Les Sablonnettes" at bounding box center [828, 158] width 89 height 10
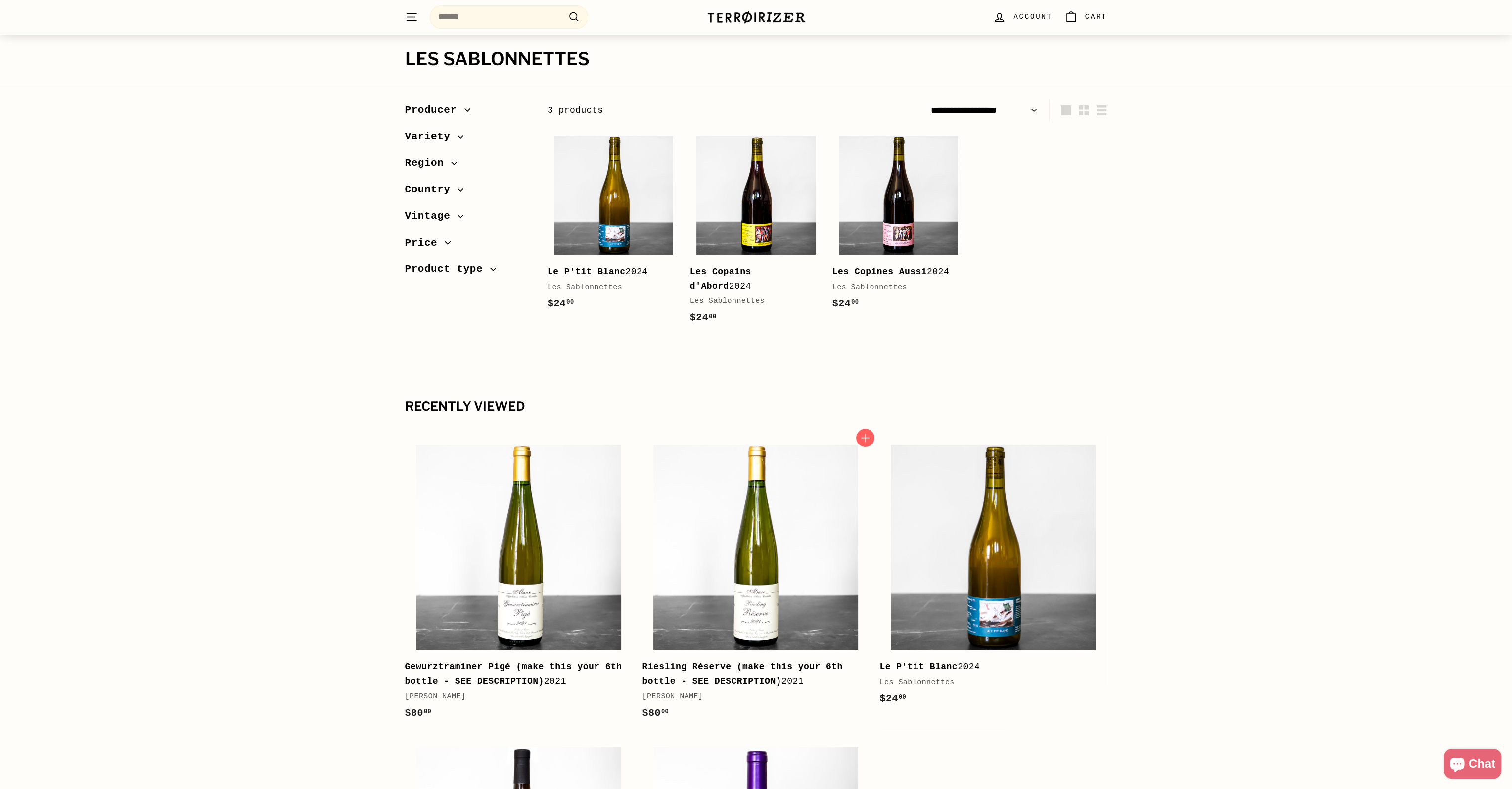
scroll to position [248, 0]
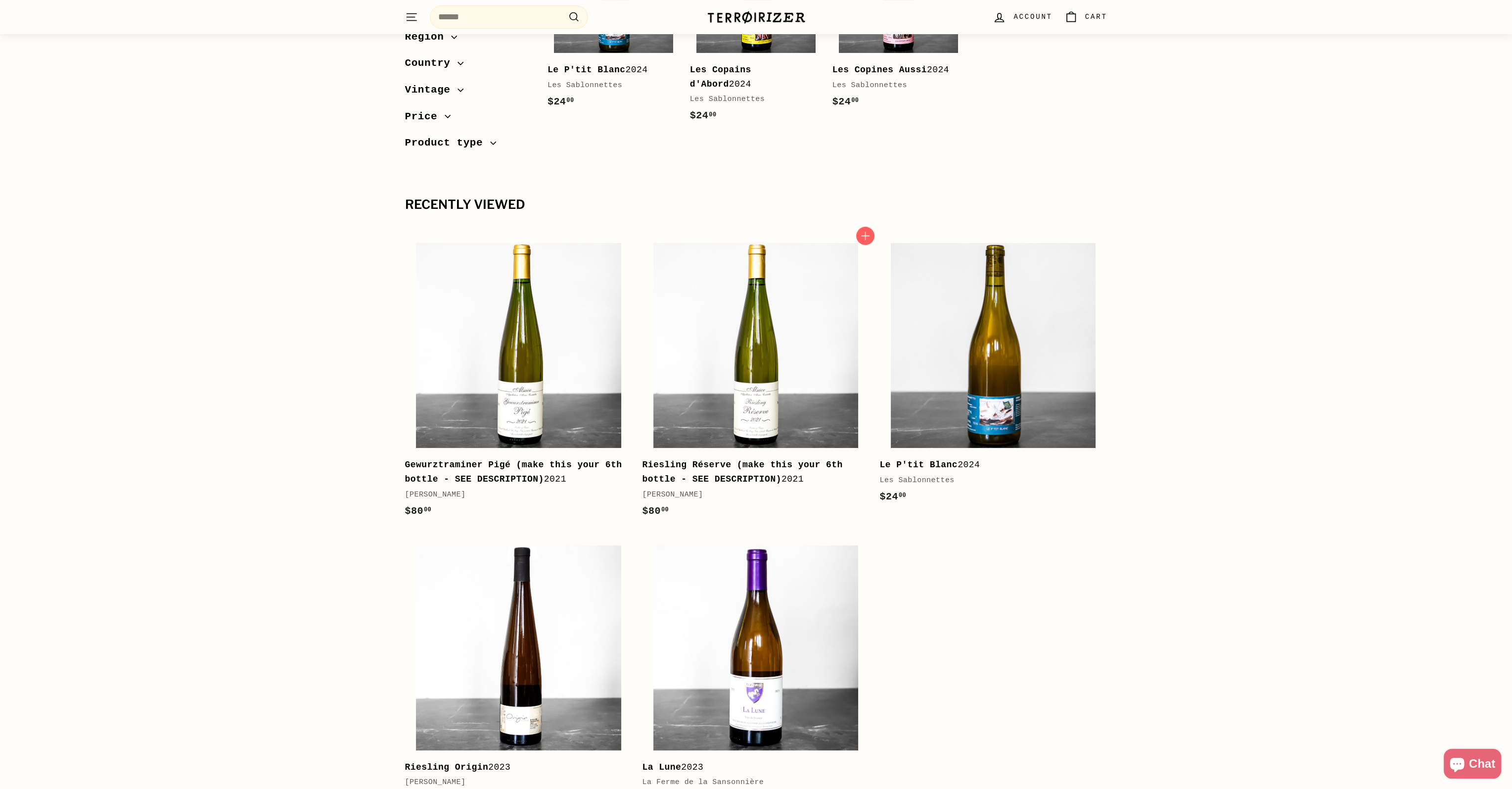
click at [703, 476] on b "Riesling Réserve (make this your 6th bottle - SEE DESCRIPTION)" at bounding box center [742, 471] width 200 height 24
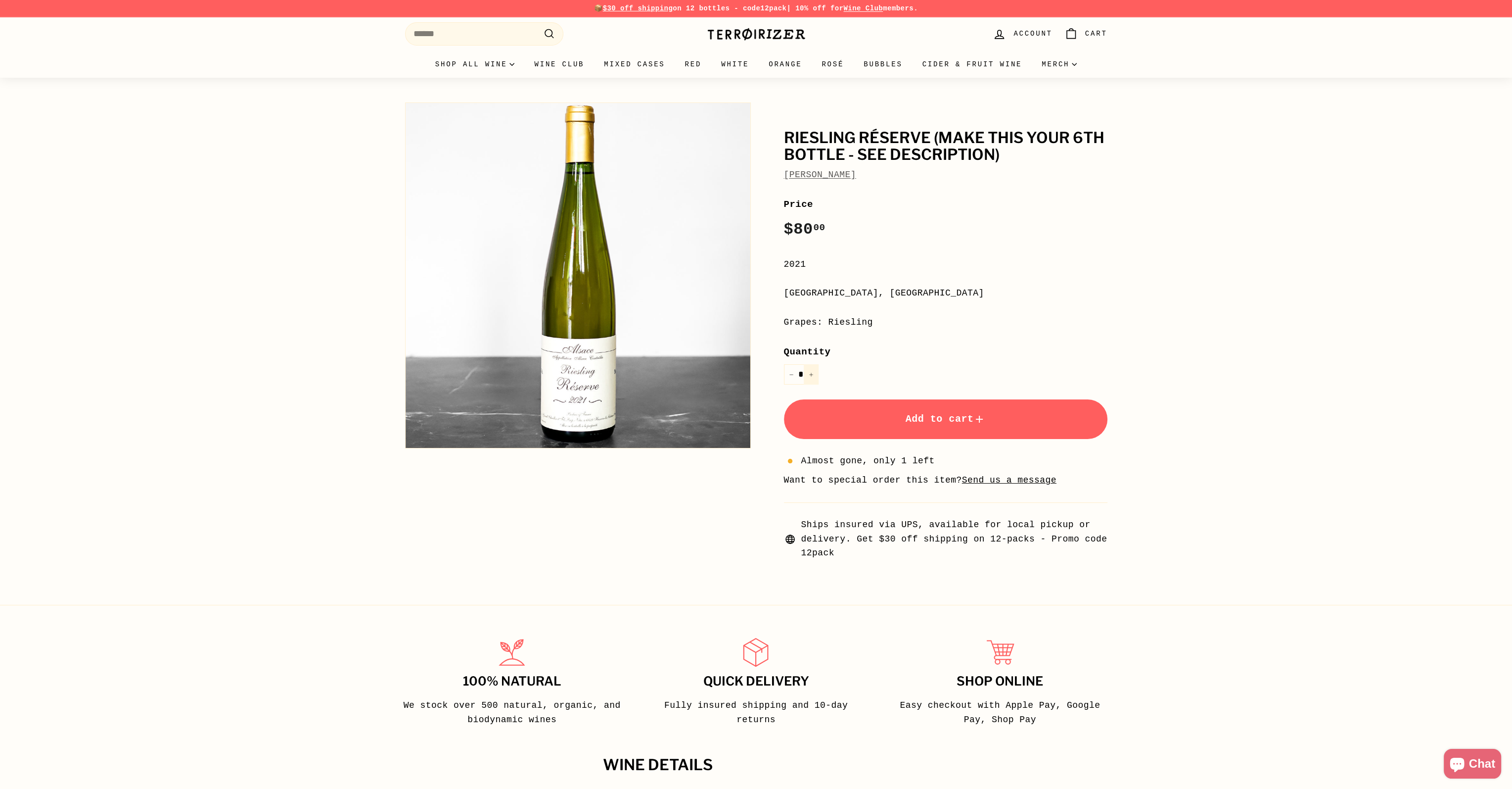
click at [812, 375] on icon "Increase item quantity by one" at bounding box center [811, 374] width 5 height 5
click at [789, 375] on icon "Reduce item quantity by one" at bounding box center [791, 374] width 5 height 5
type input "*"
click at [1388, 425] on div "Riesling Réserve (make this your 6th bottle - SEE DESCRIPTION) [PERSON_NAME] Ri…" at bounding box center [756, 326] width 1512 height 497
click at [630, 348] on button "Zoom" at bounding box center [578, 276] width 345 height 345
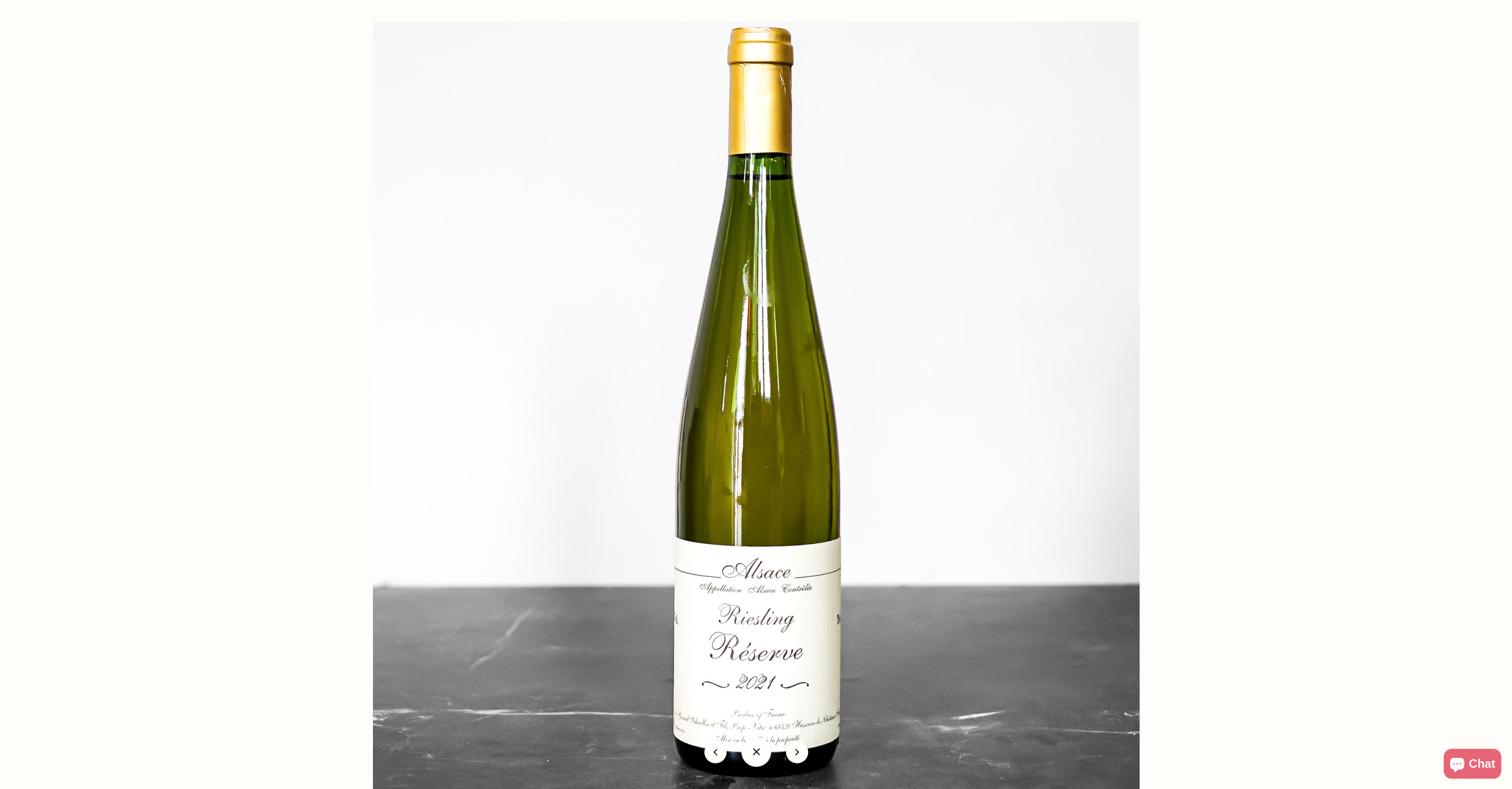
click at [1380, 565] on div at bounding box center [1129, 416] width 1512 height 789
